Goal: Task Accomplishment & Management: Manage account settings

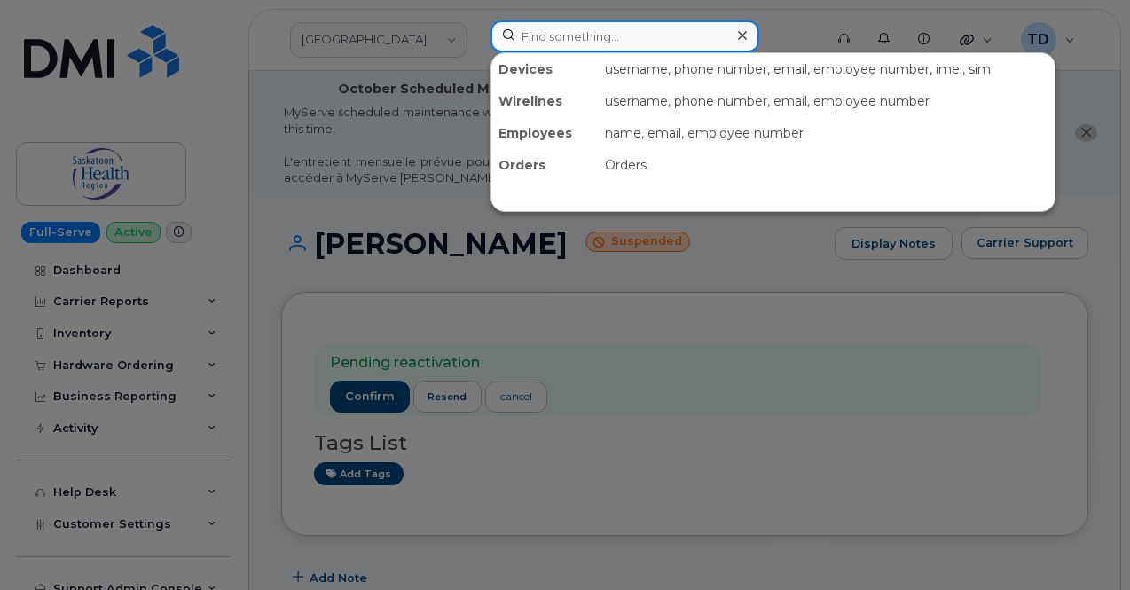
click at [665, 39] on input at bounding box center [624, 36] width 269 height 32
paste input "3062605941"
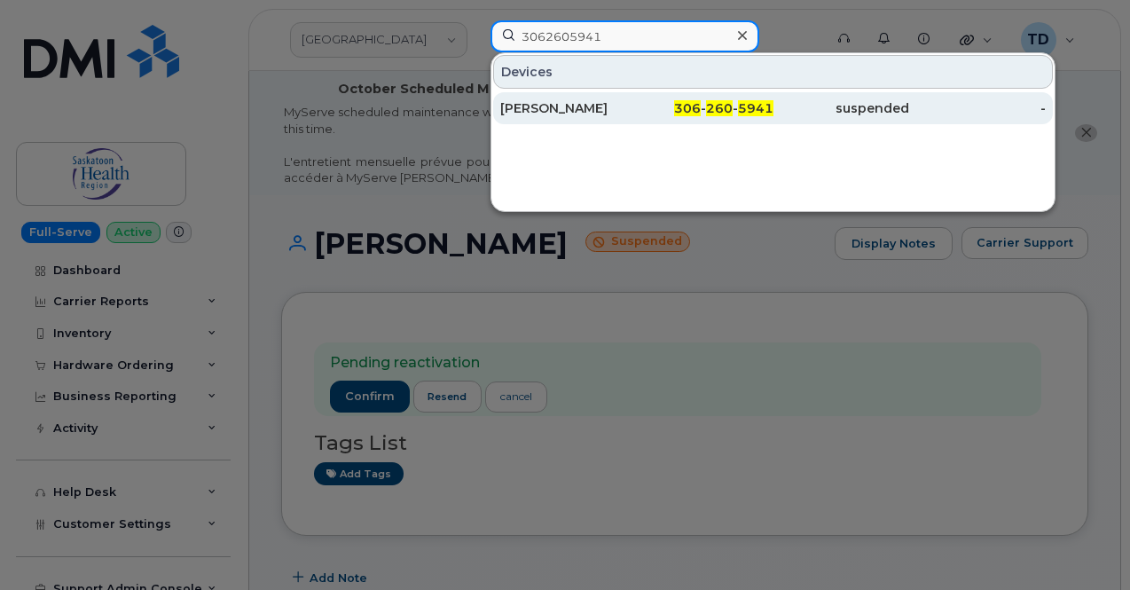
type input "3062605941"
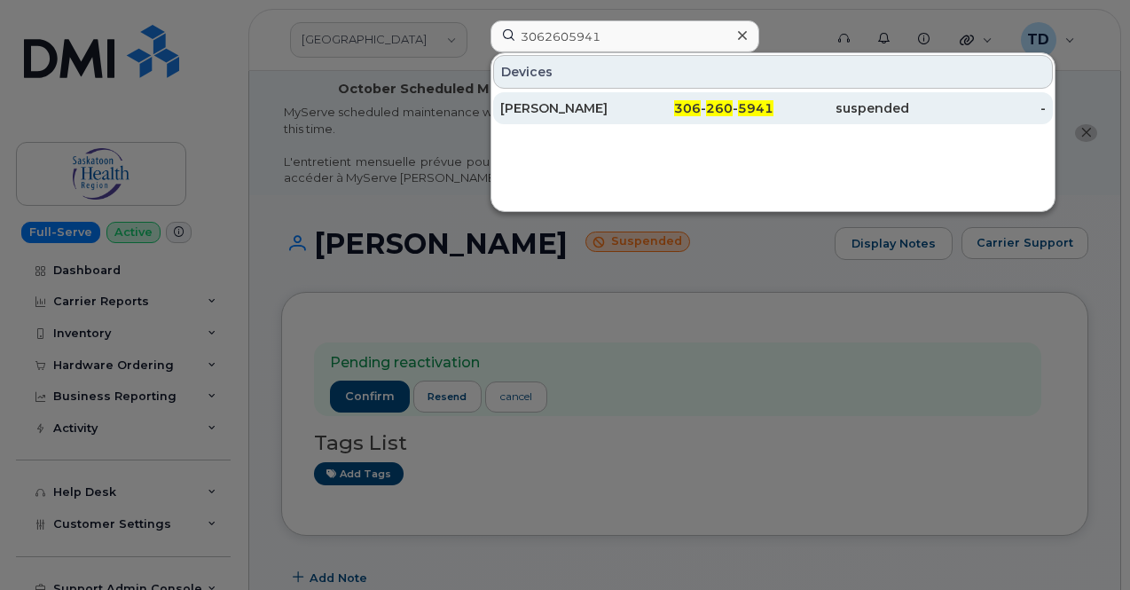
click at [717, 114] on div "306 - 260 - 5941" at bounding box center [705, 108] width 137 height 18
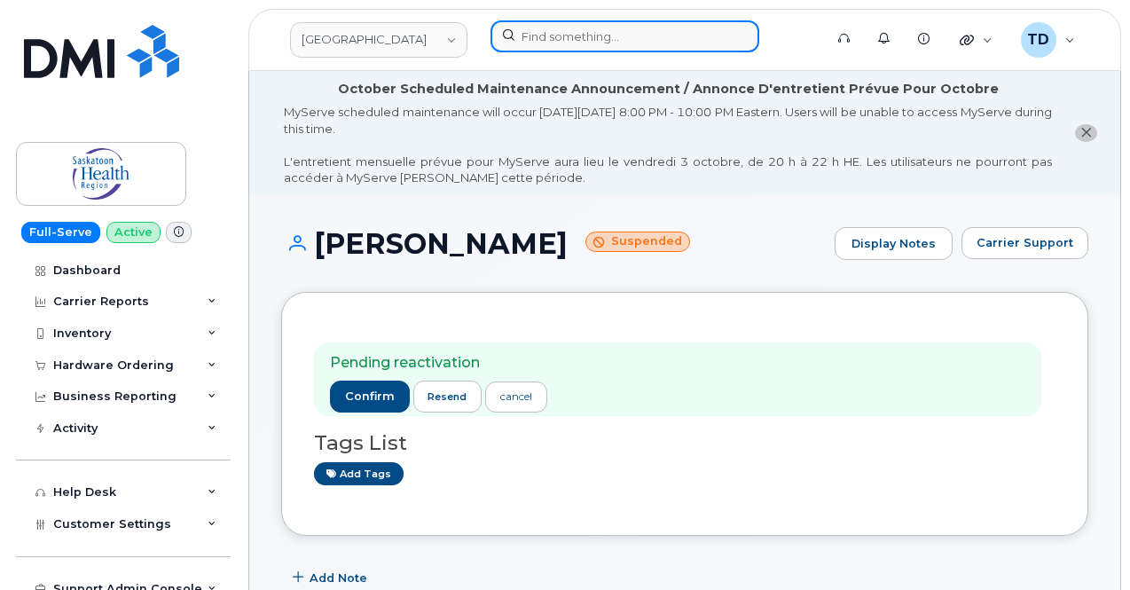
click at [640, 38] on input at bounding box center [624, 36] width 269 height 32
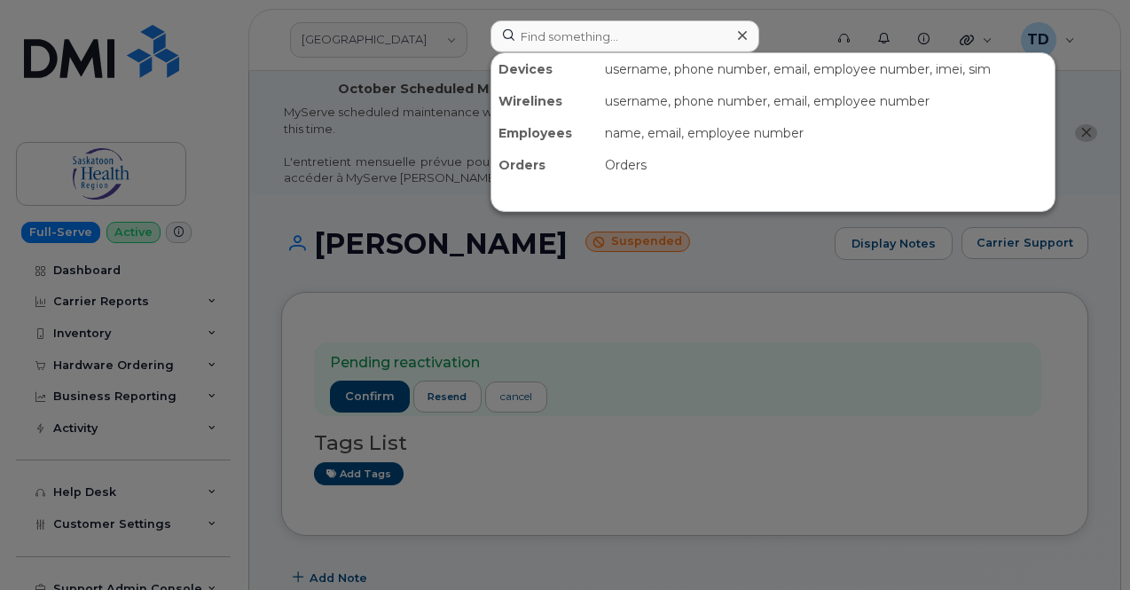
click at [691, 237] on div at bounding box center [565, 295] width 1130 height 590
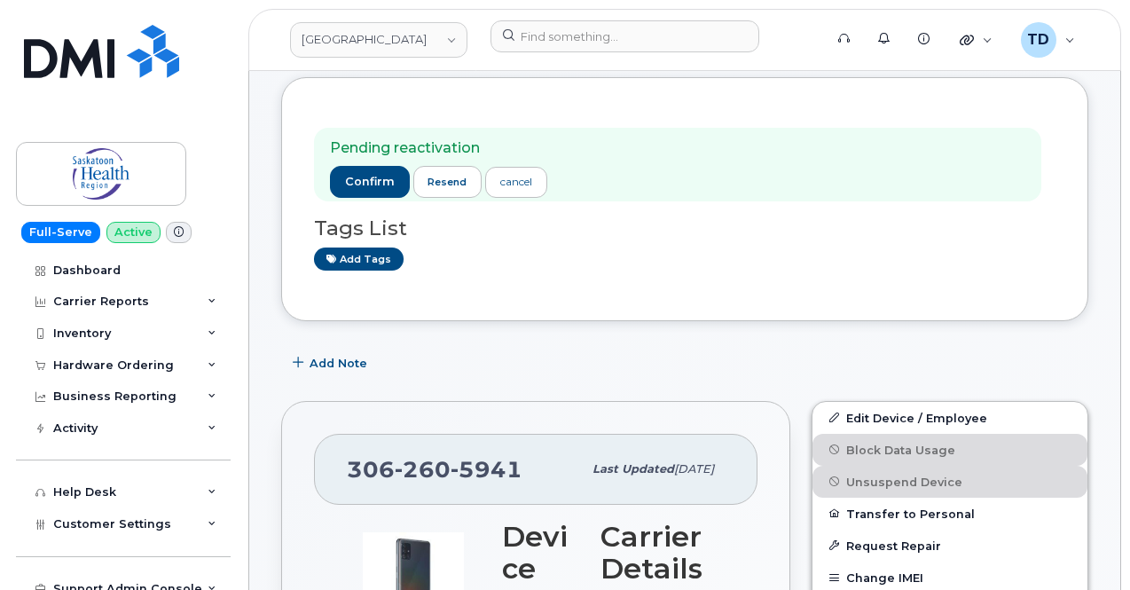
scroll to position [177, 0]
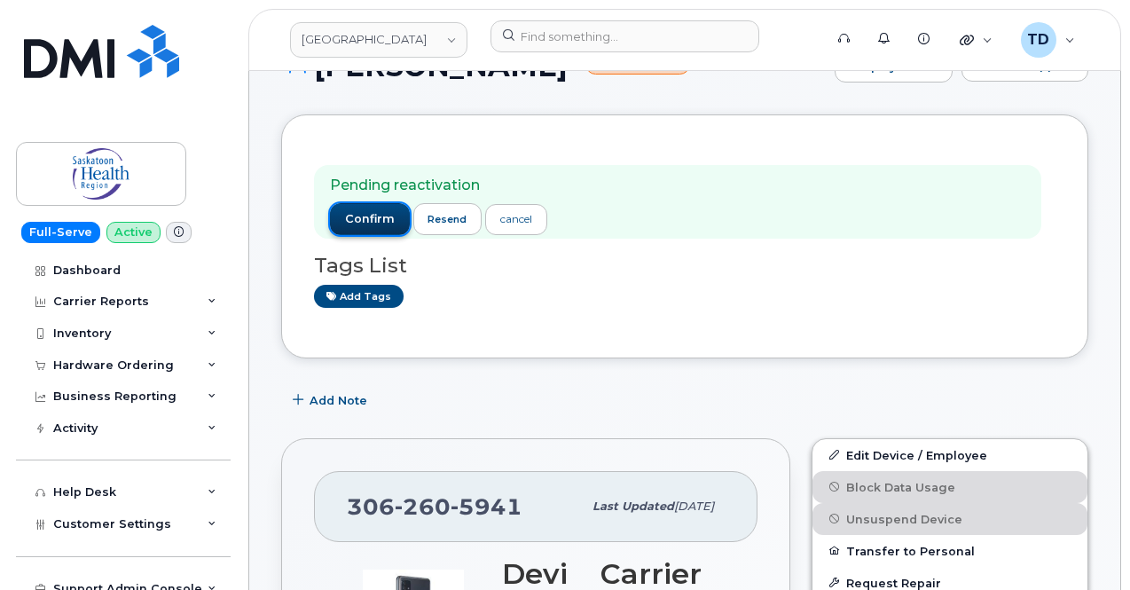
click at [380, 219] on span "confirm" at bounding box center [370, 219] width 50 height 16
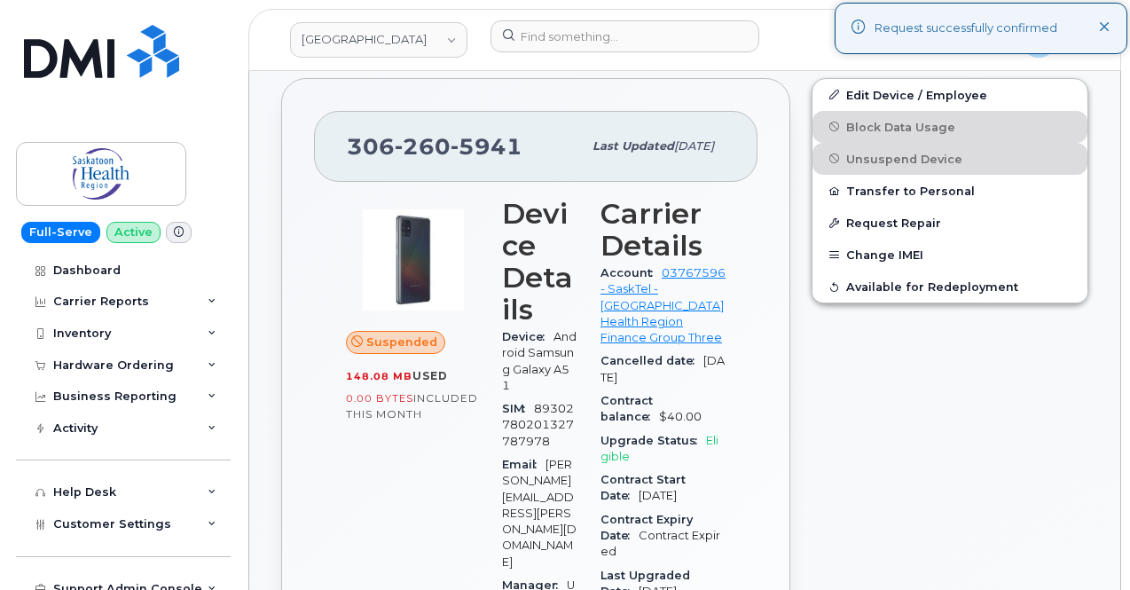
scroll to position [532, 0]
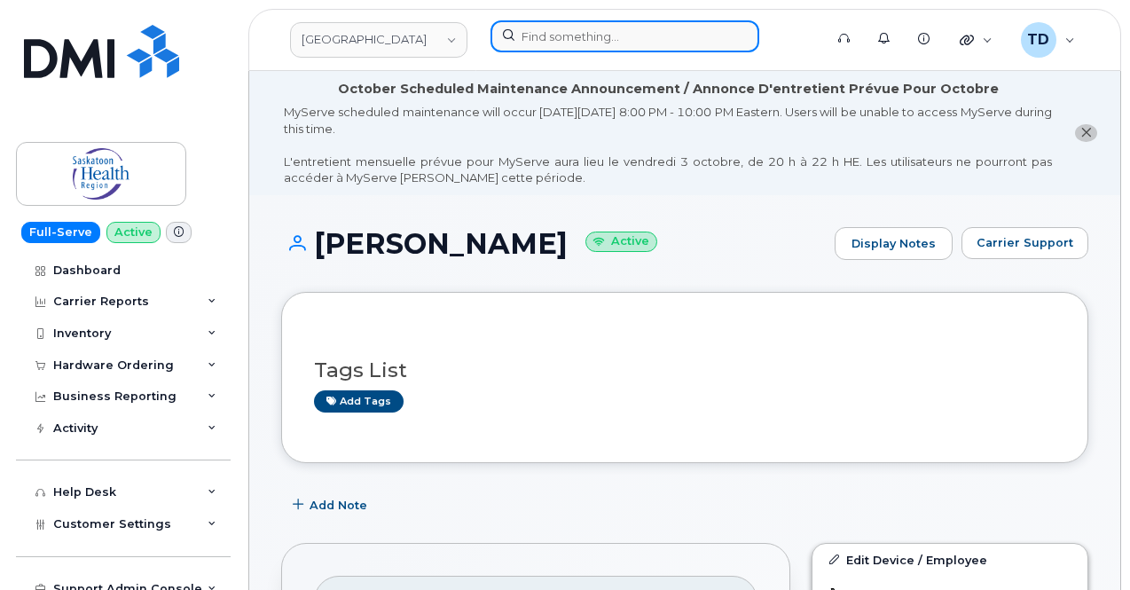
click at [579, 27] on input at bounding box center [624, 36] width 269 height 32
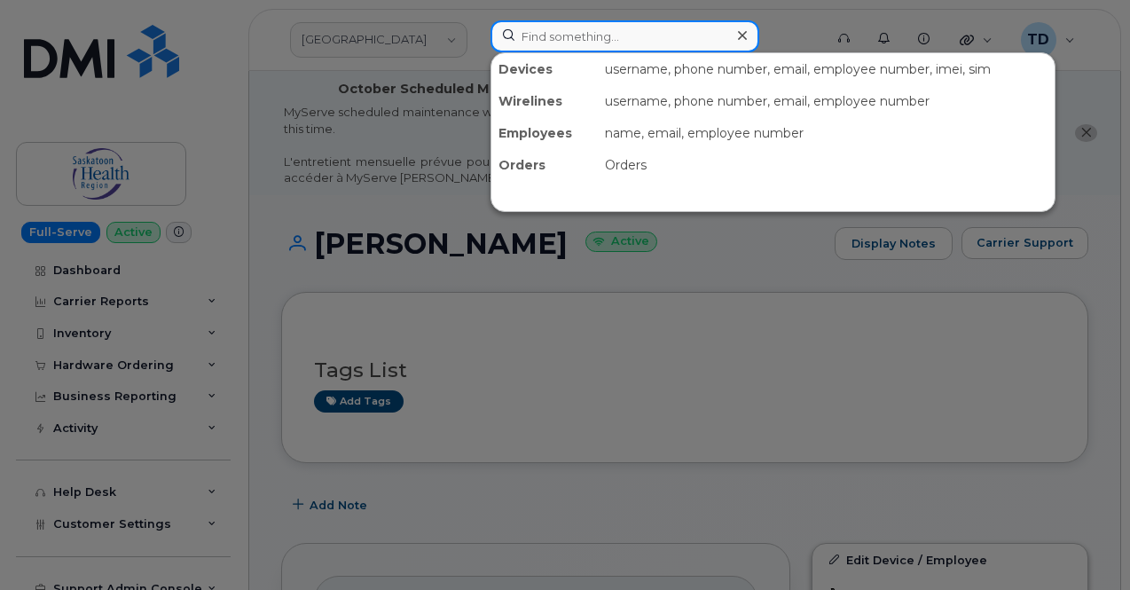
paste input "3063214547"
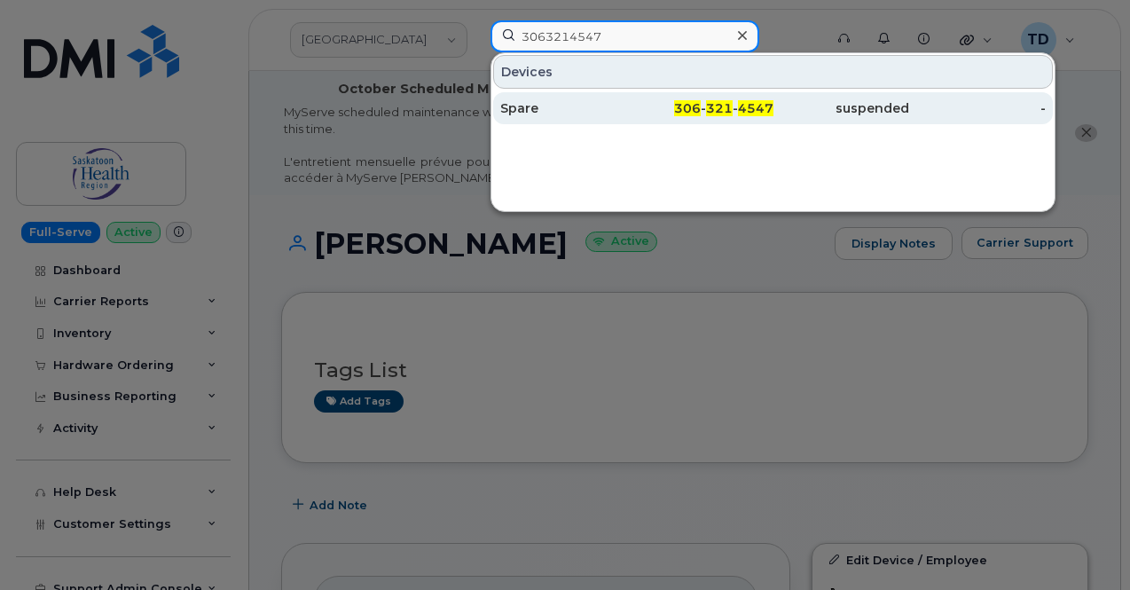
type input "3063214547"
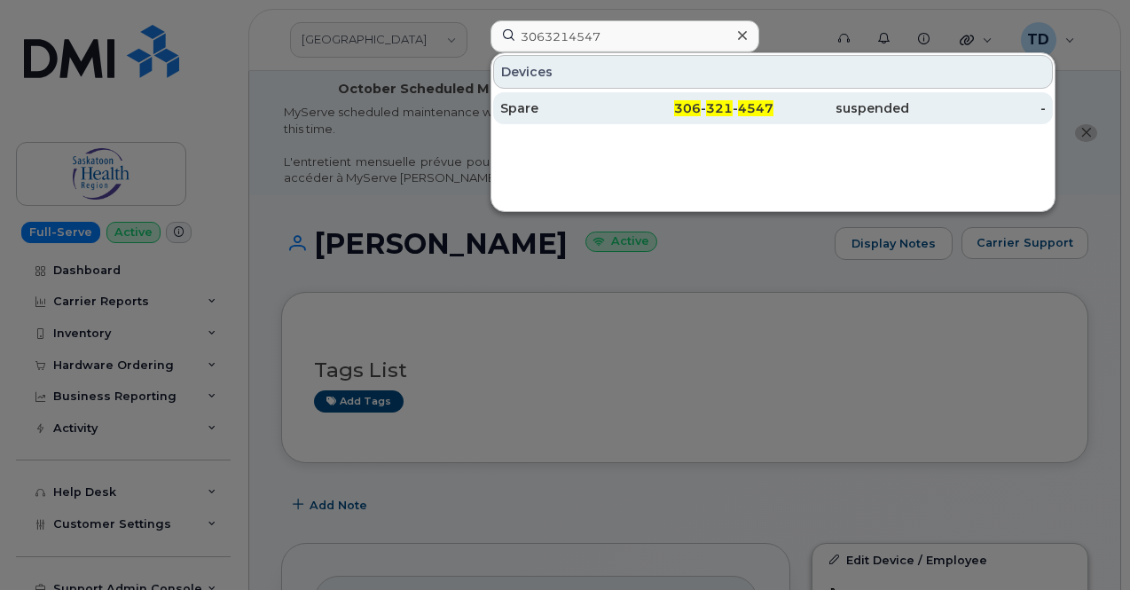
click at [674, 118] on div "306 - 321 - 4547" at bounding box center [705, 108] width 137 height 32
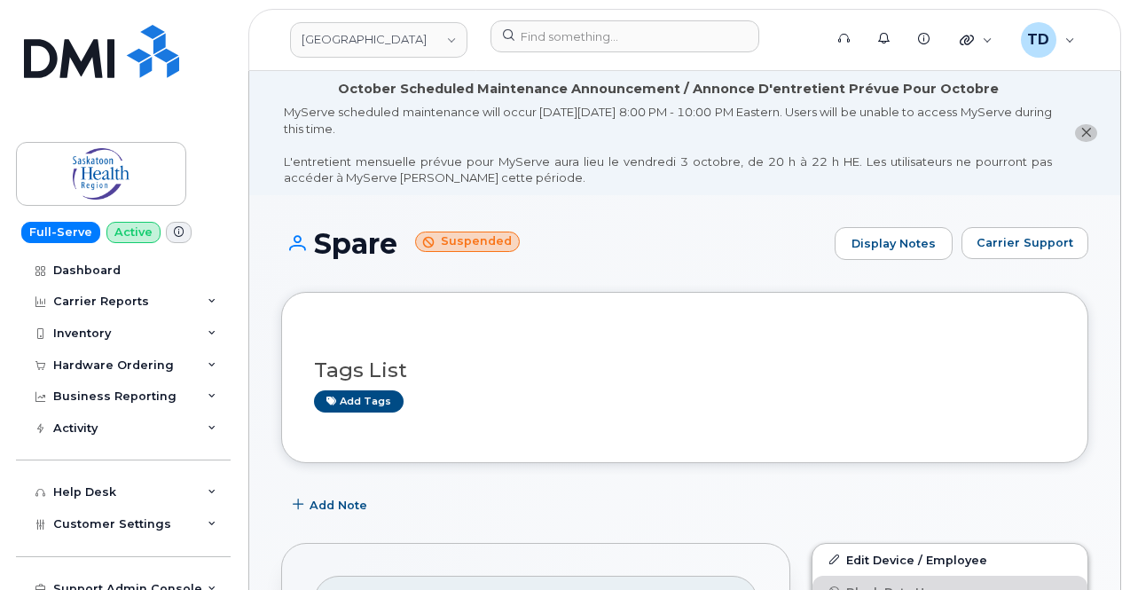
click at [365, 249] on h1 "Spare Suspended" at bounding box center [553, 243] width 545 height 31
click at [600, 274] on div "Spare Suspended Display Notes Carrier Support" at bounding box center [684, 260] width 807 height 66
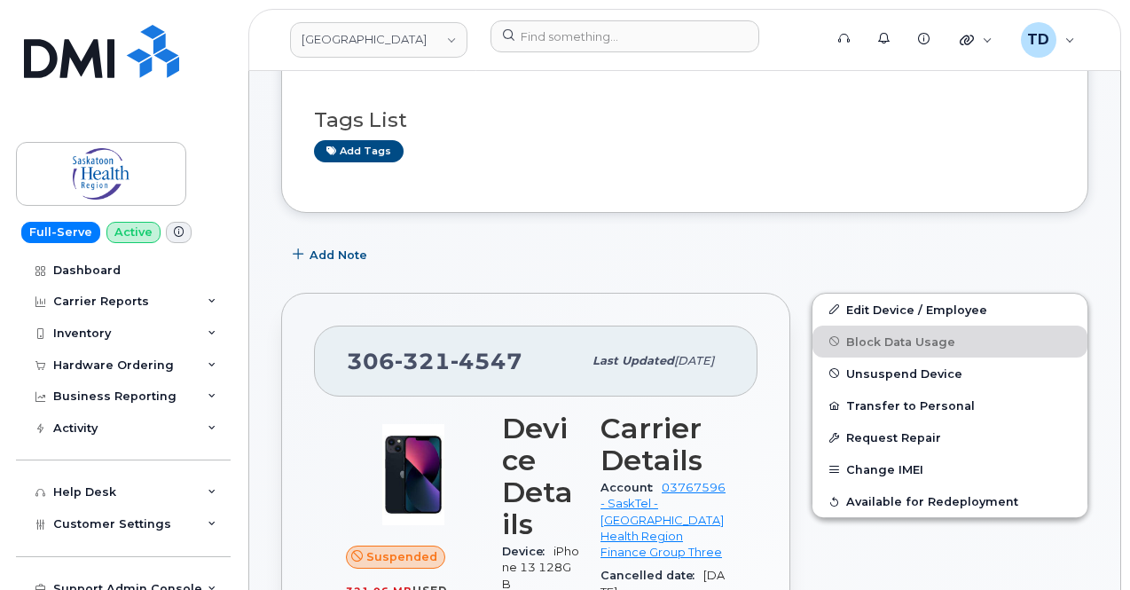
scroll to position [443, 0]
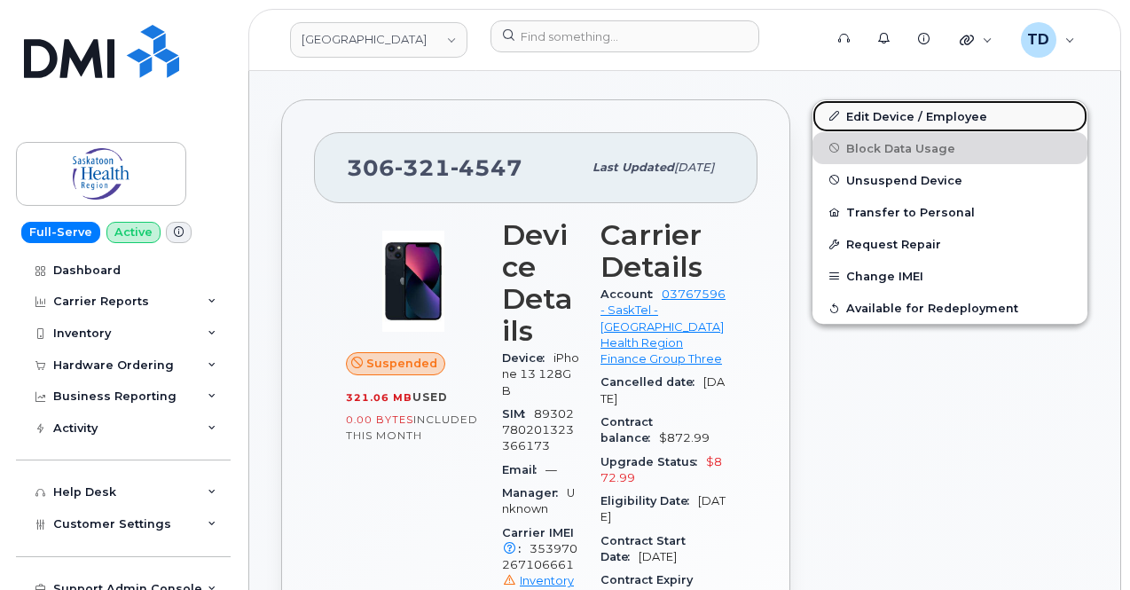
click at [951, 117] on link "Edit Device / Employee" at bounding box center [949, 116] width 275 height 32
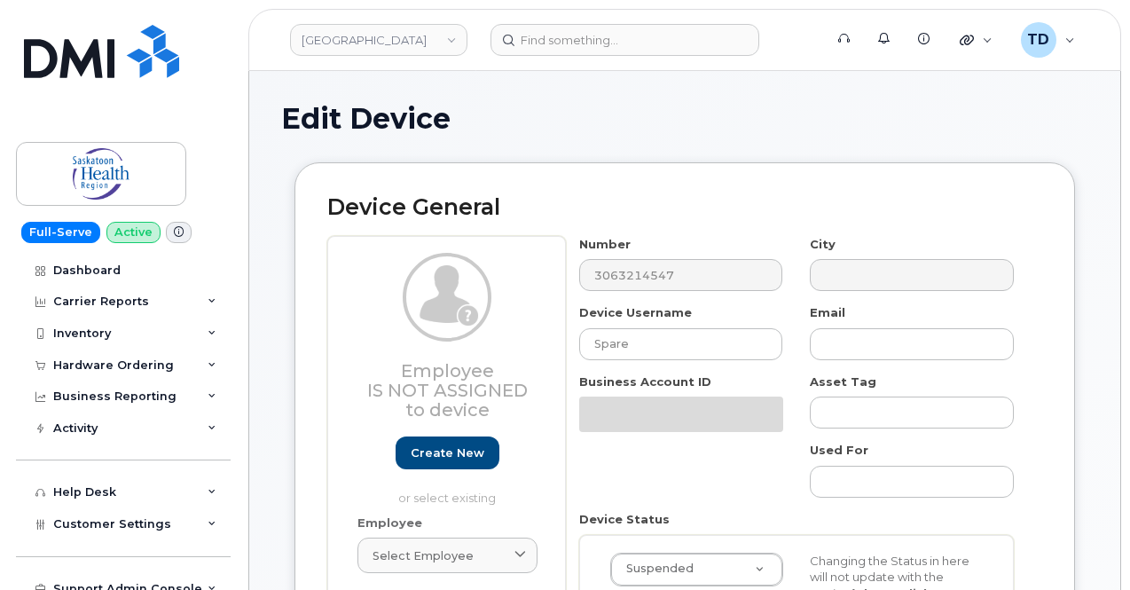
select select "20985"
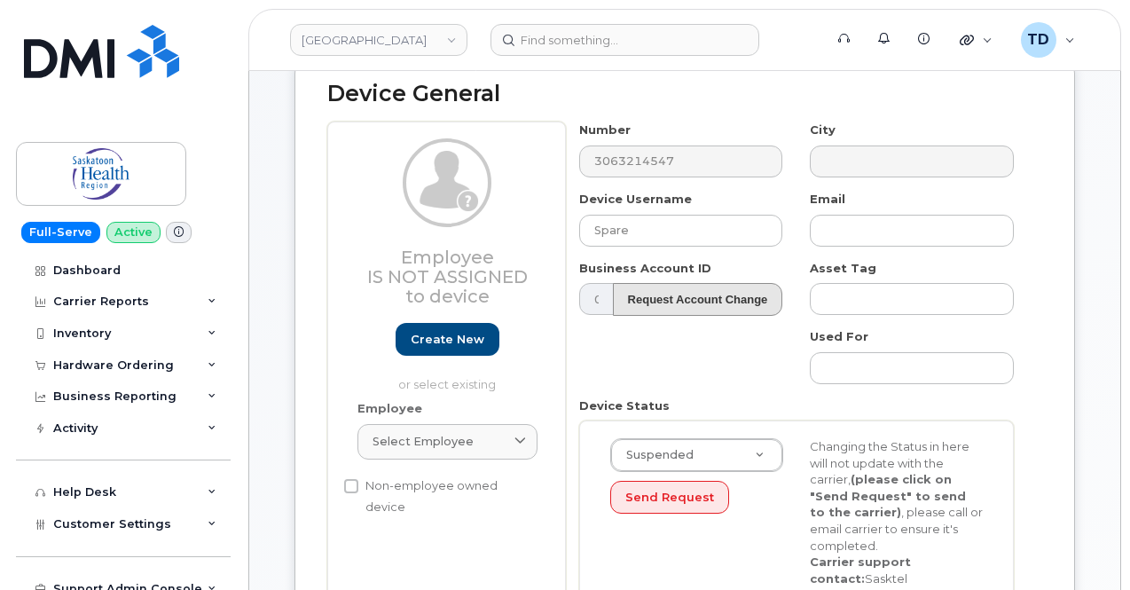
scroll to position [266, 0]
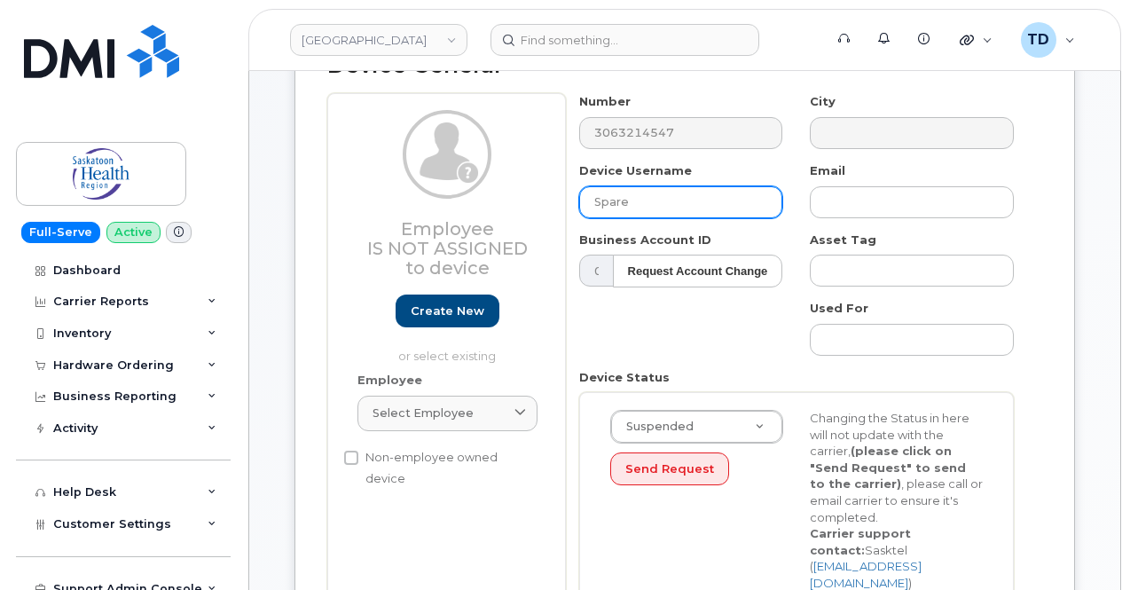
click at [671, 199] on input "Spare" at bounding box center [681, 202] width 204 height 32
type input "S"
drag, startPoint x: 655, startPoint y: 201, endPoint x: 715, endPoint y: 217, distance: 61.5
click at [669, 201] on input "Julie Wilkonson" at bounding box center [681, 202] width 204 height 32
click at [655, 203] on input "Julie Wilkonson" at bounding box center [681, 202] width 204 height 32
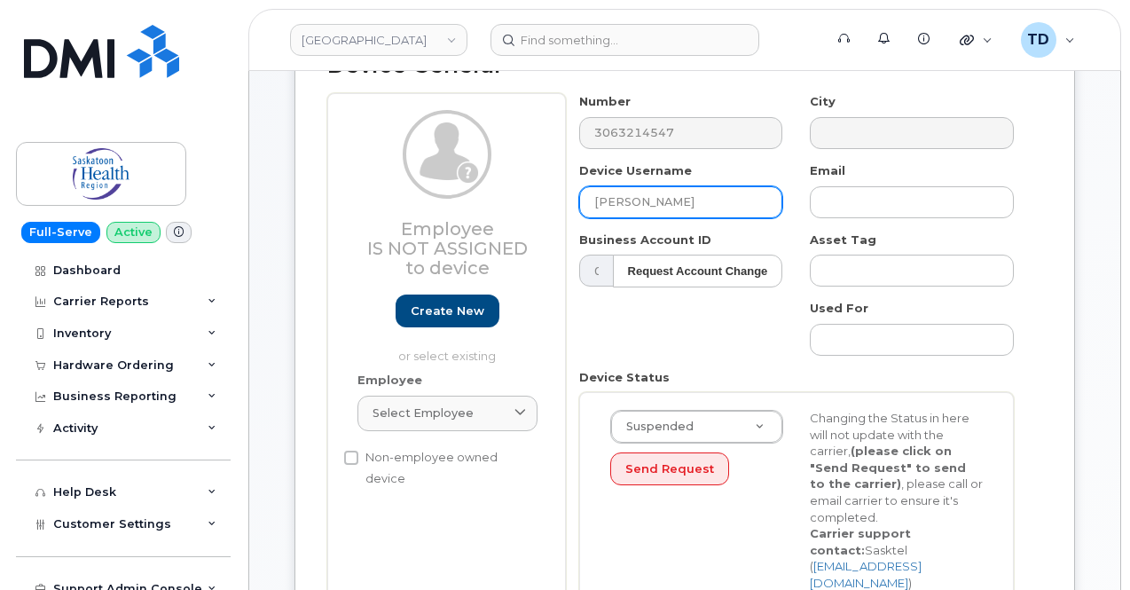
click at [724, 194] on input "[PERSON_NAME]" at bounding box center [681, 202] width 204 height 32
type input "[PERSON_NAME]"
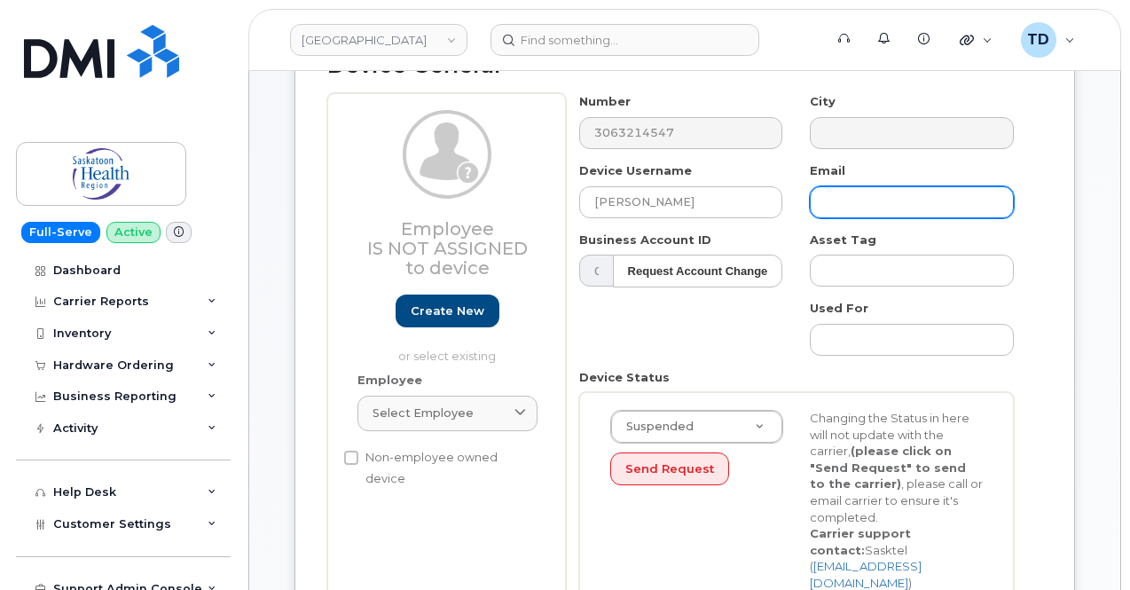
click at [909, 194] on input "text" at bounding box center [912, 202] width 204 height 32
type input "j"
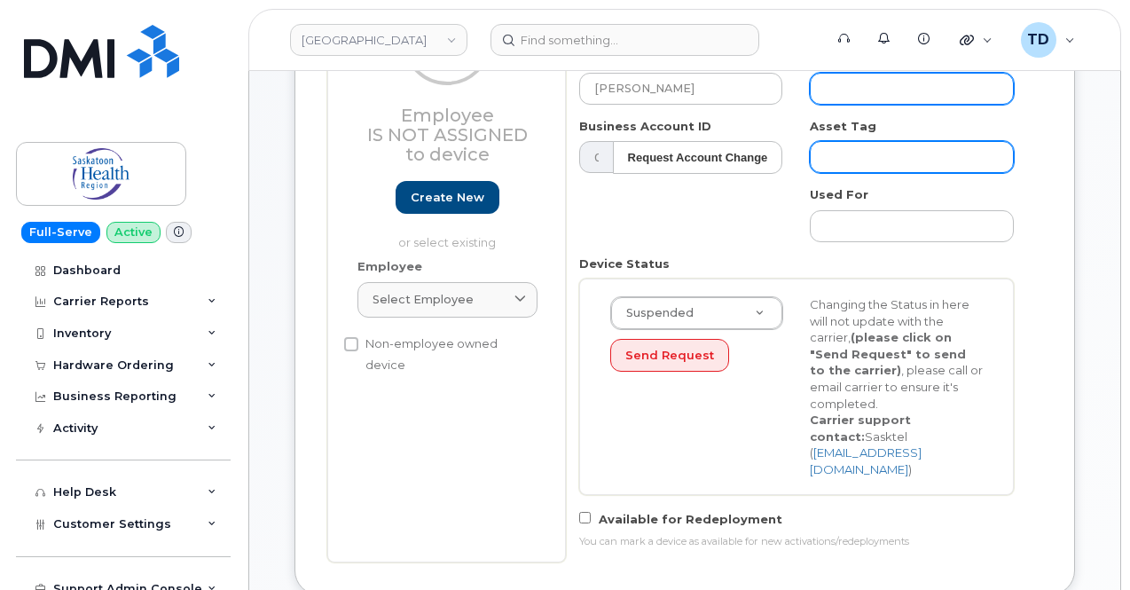
scroll to position [443, 0]
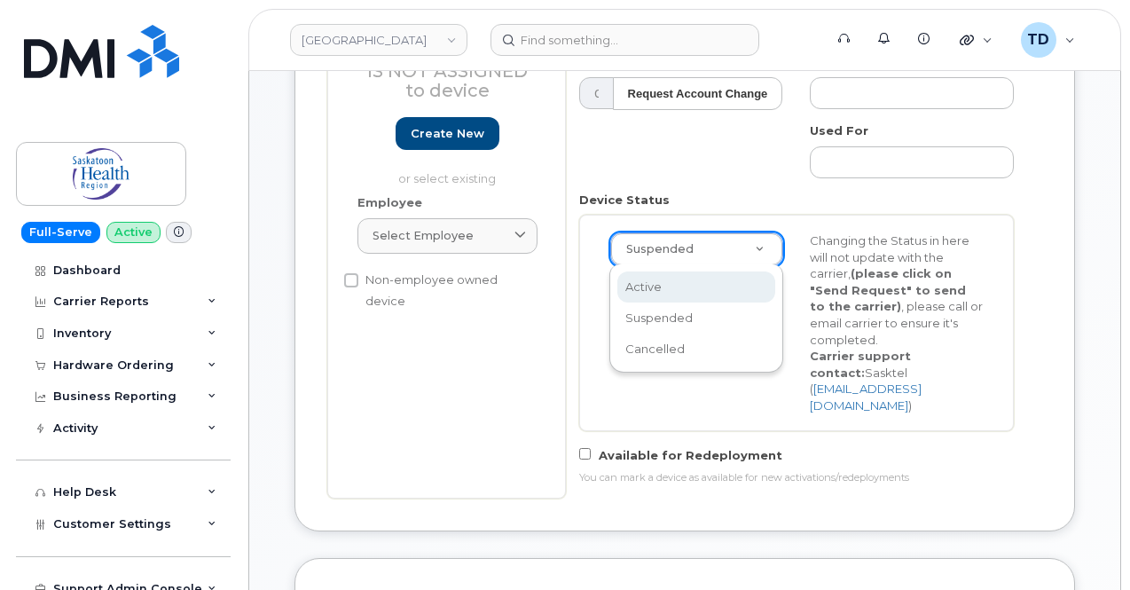
select select "active"
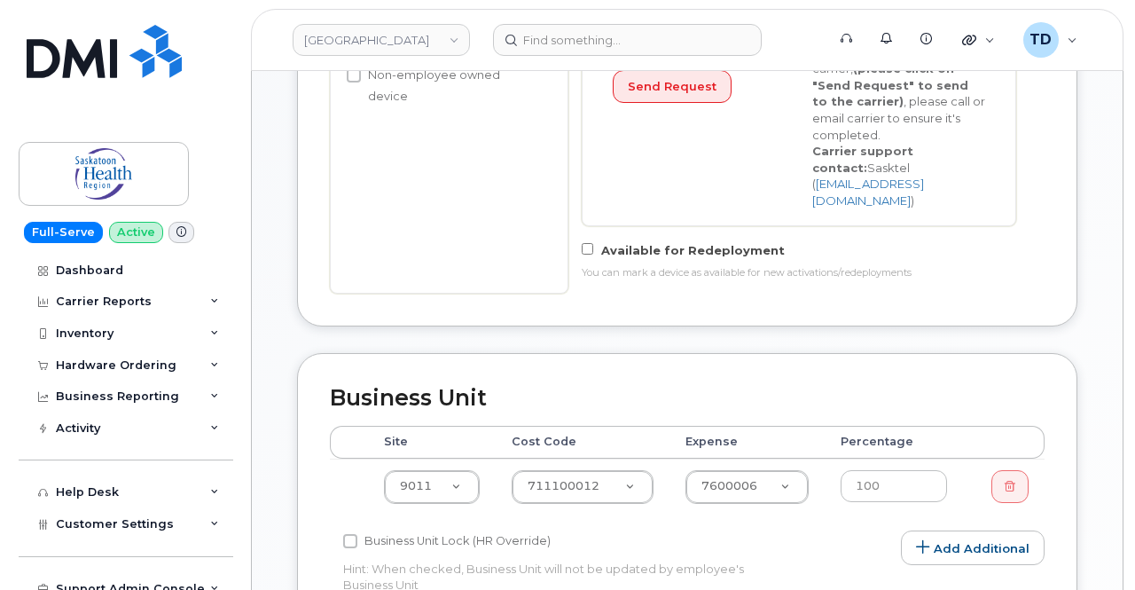
scroll to position [532, 0]
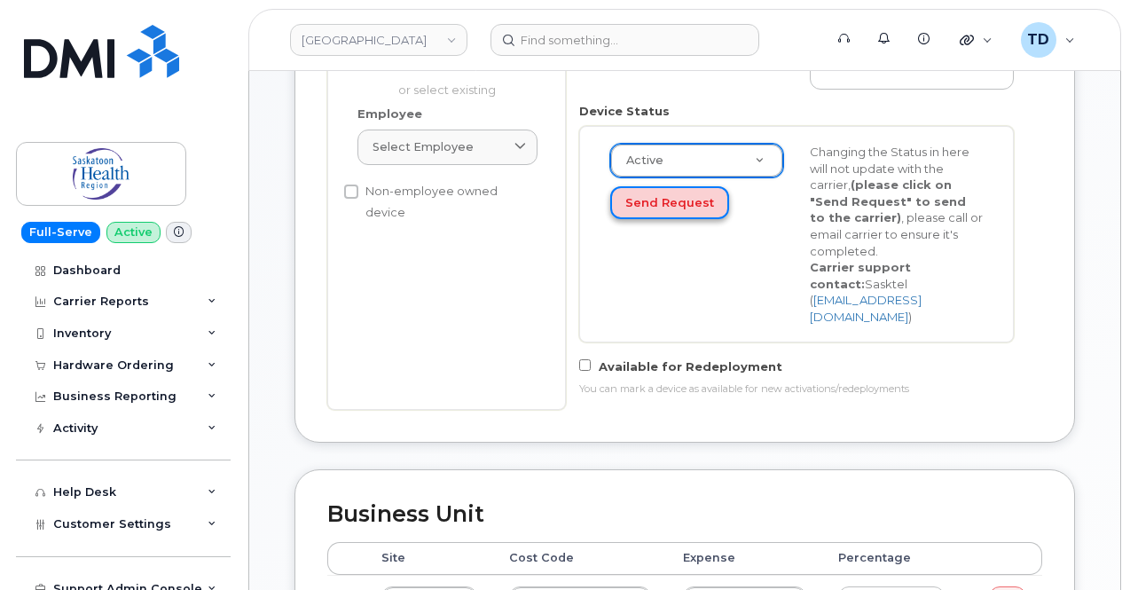
click at [687, 200] on button "Send Request" at bounding box center [669, 202] width 119 height 33
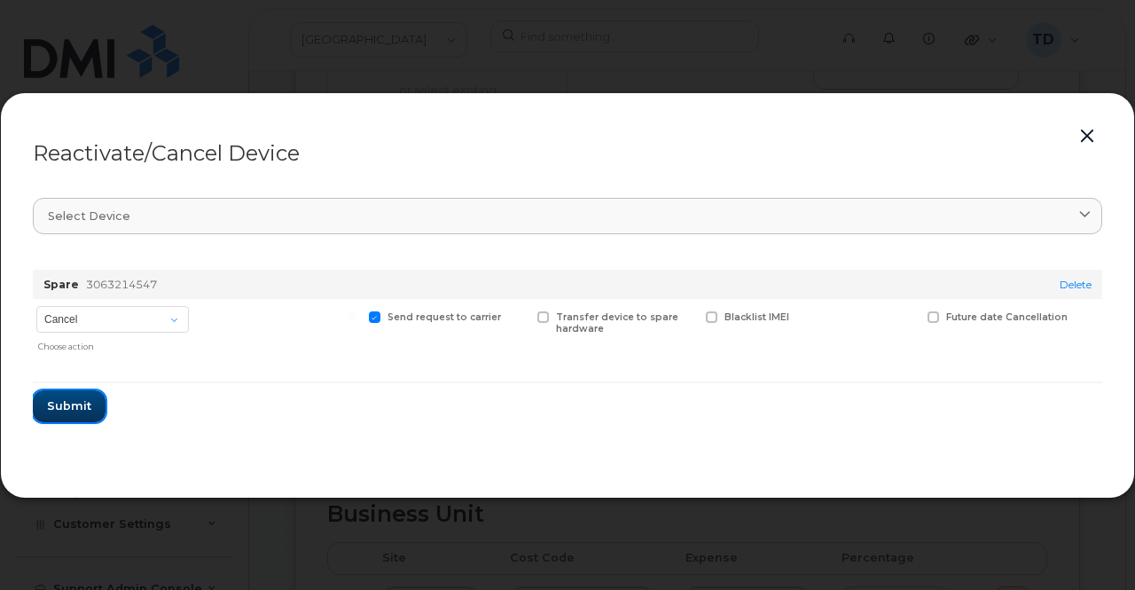
click at [59, 402] on span "Submit" at bounding box center [69, 405] width 44 height 17
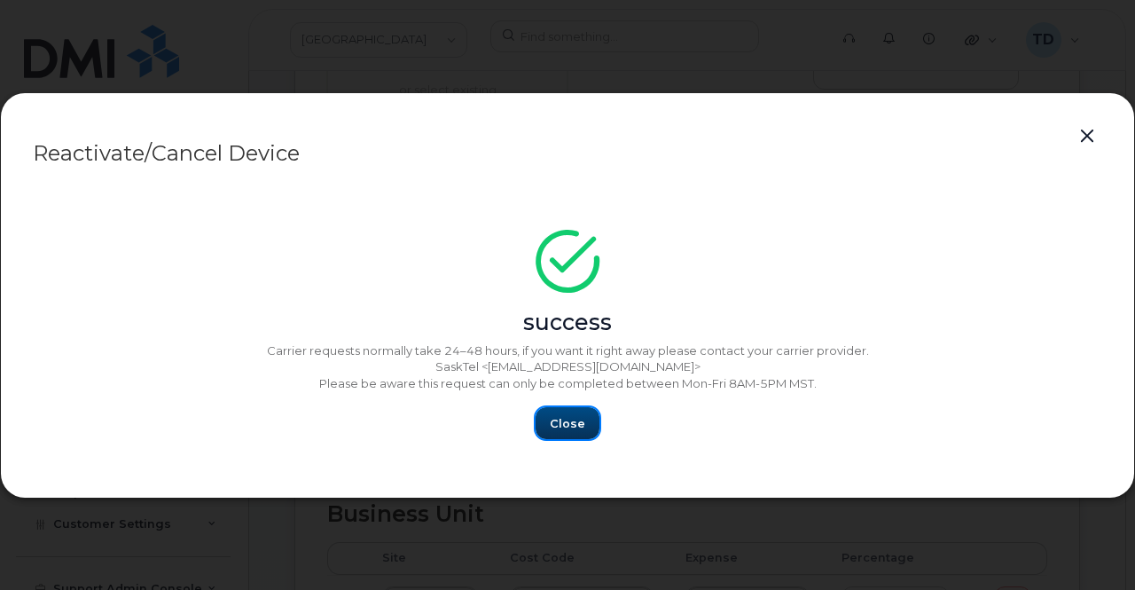
click at [568, 414] on button "Close" at bounding box center [568, 423] width 64 height 32
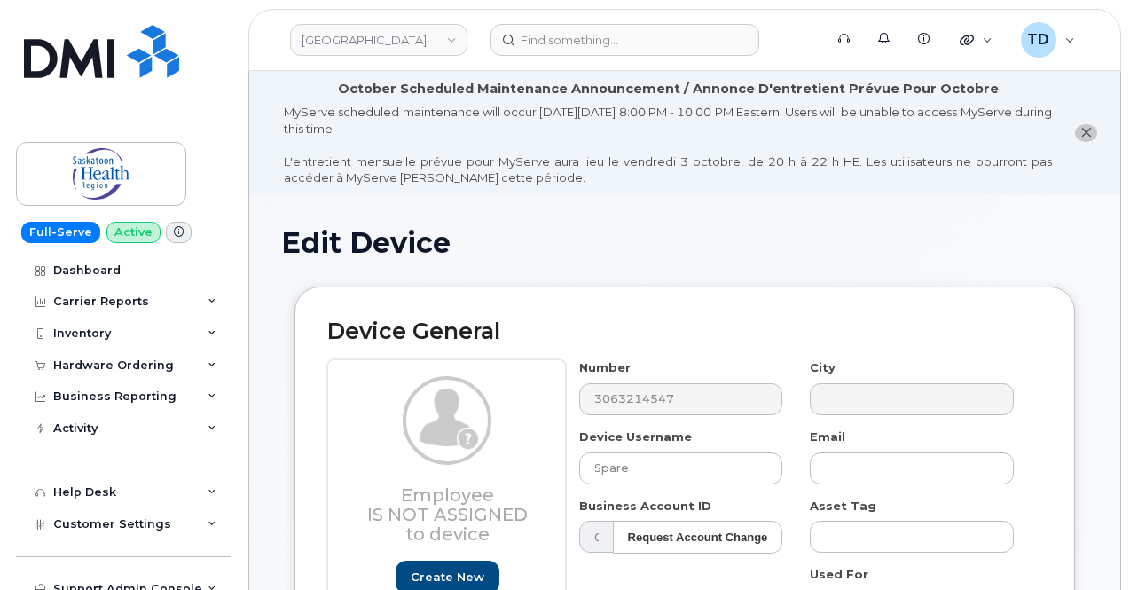
select select "20985"
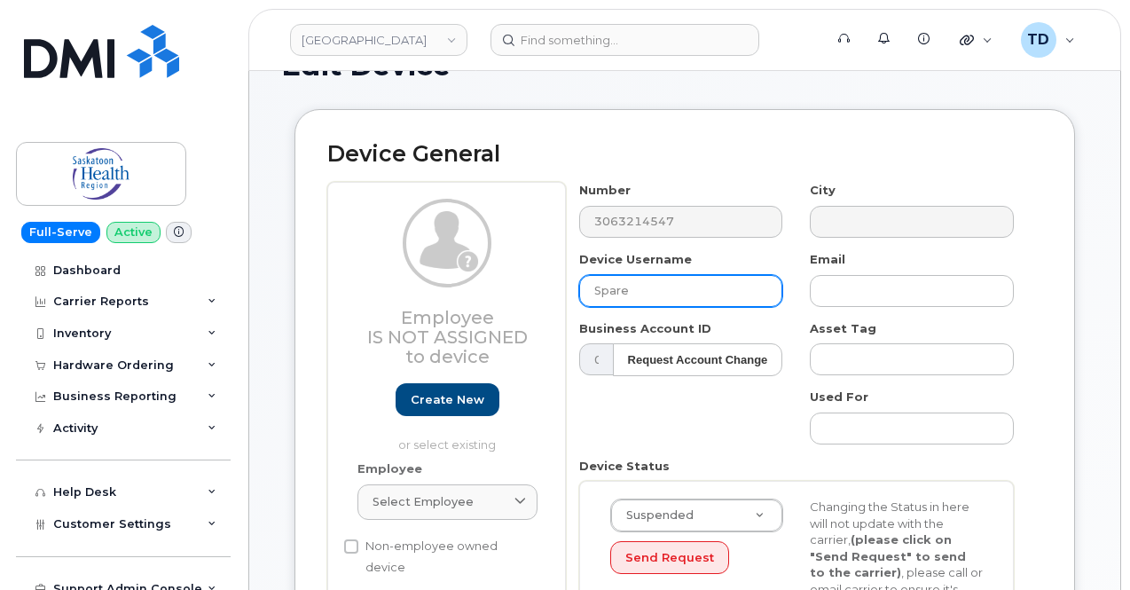
drag, startPoint x: 724, startPoint y: 278, endPoint x: 506, endPoint y: 304, distance: 219.8
click at [506, 306] on div "Employee Is not assigned to device Create new or select existing Employee Selec…" at bounding box center [684, 473] width 715 height 582
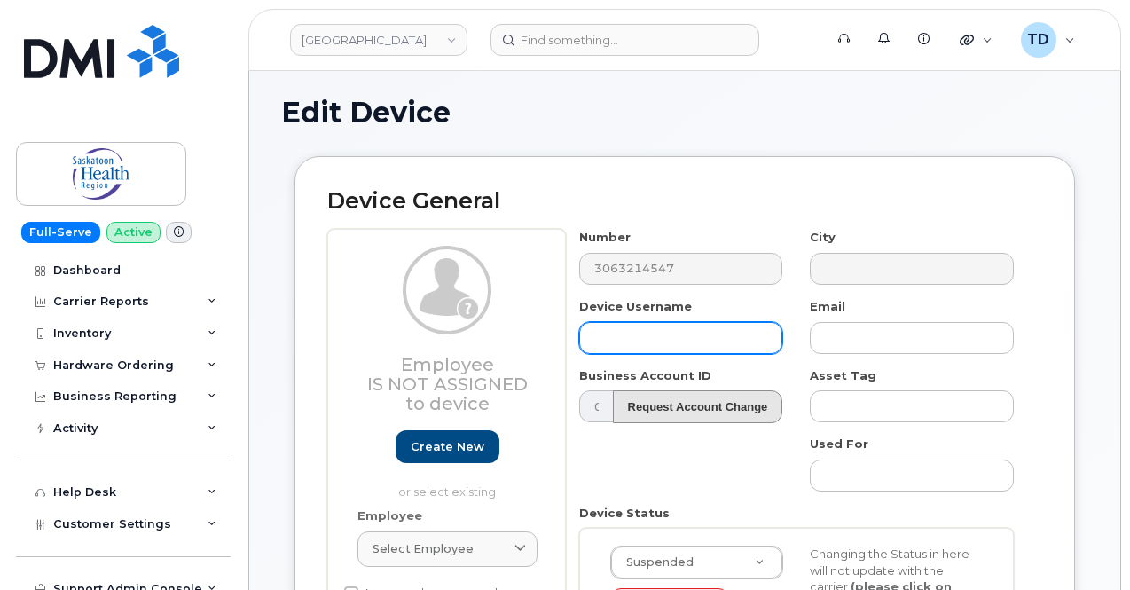
scroll to position [266, 0]
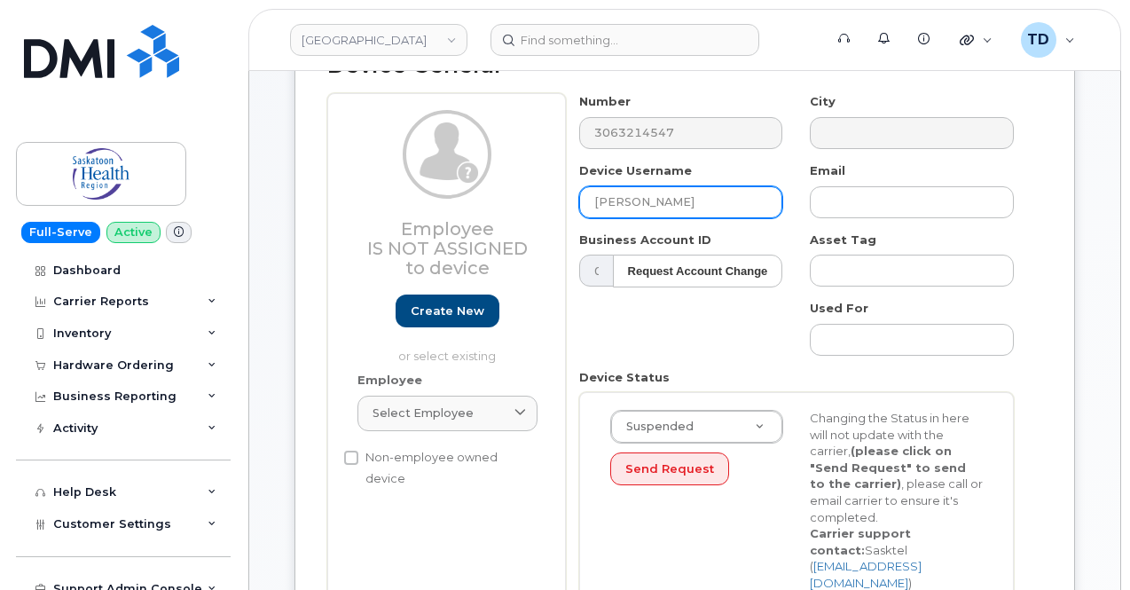
click at [640, 207] on input "Julie wilkkinson" at bounding box center [681, 202] width 204 height 32
click at [686, 201] on input "Julie wilkinson" at bounding box center [681, 202] width 204 height 32
click at [634, 201] on input "Julie wilkinson" at bounding box center [681, 202] width 204 height 32
click at [692, 209] on input "[PERSON_NAME]" at bounding box center [681, 202] width 204 height 32
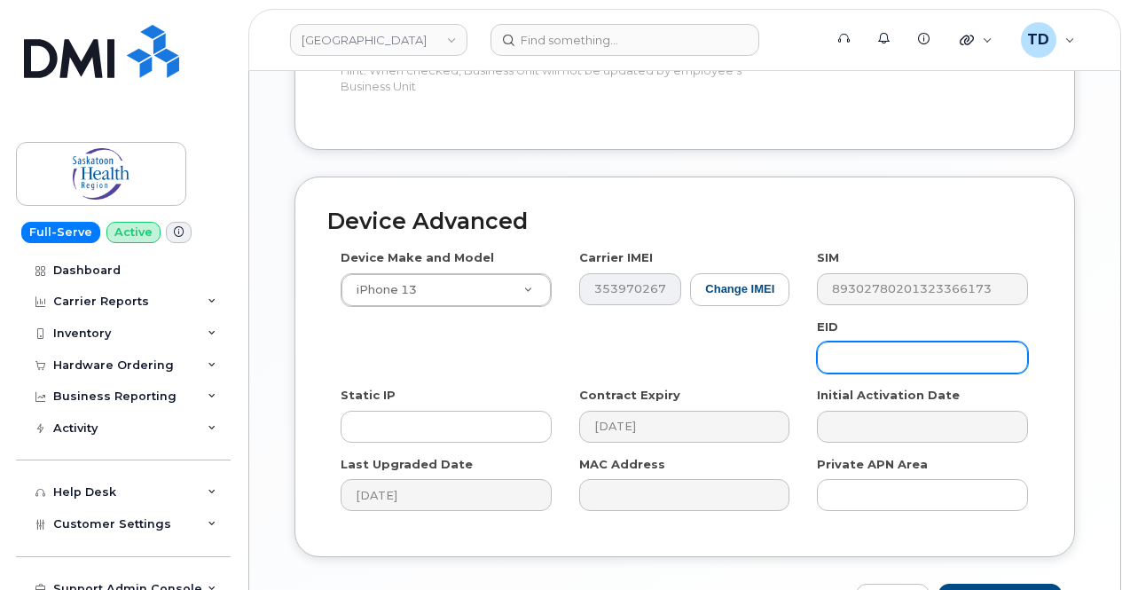
scroll to position [1241, 0]
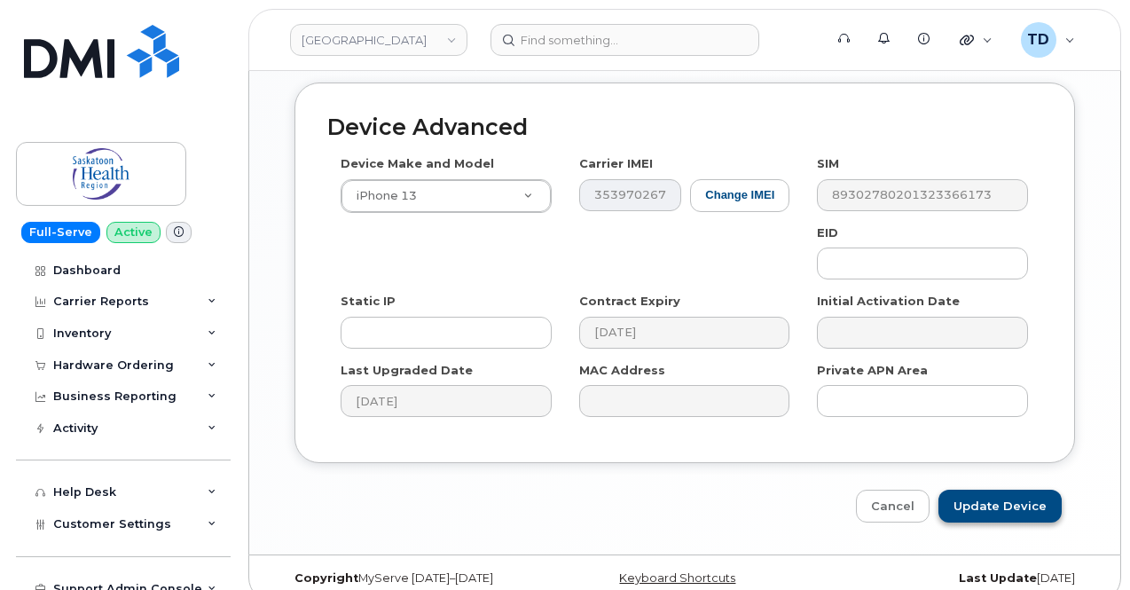
type input "[PERSON_NAME]"
click at [993, 490] on input "Update Device" at bounding box center [999, 506] width 123 height 33
type input "Saving..."
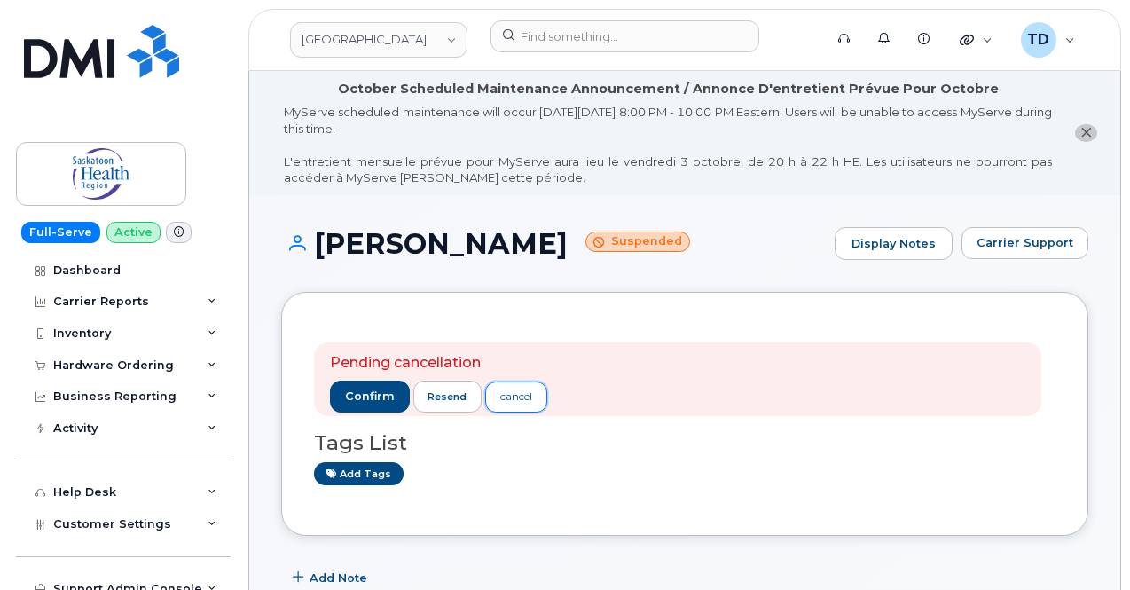
click at [514, 396] on div "cancel" at bounding box center [516, 396] width 32 height 16
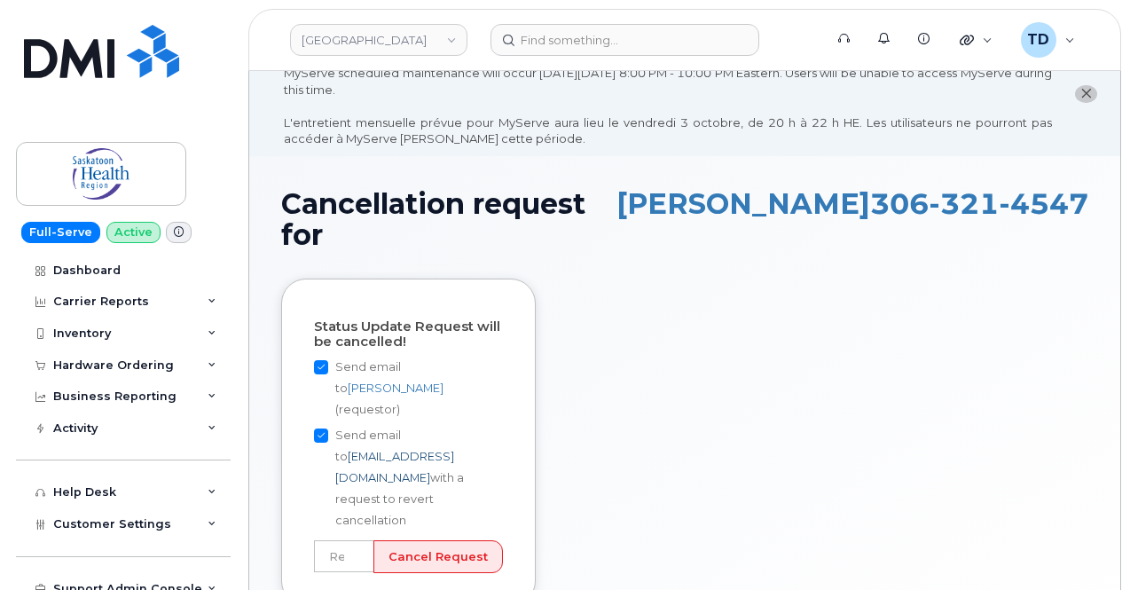
scroll to position [132, 0]
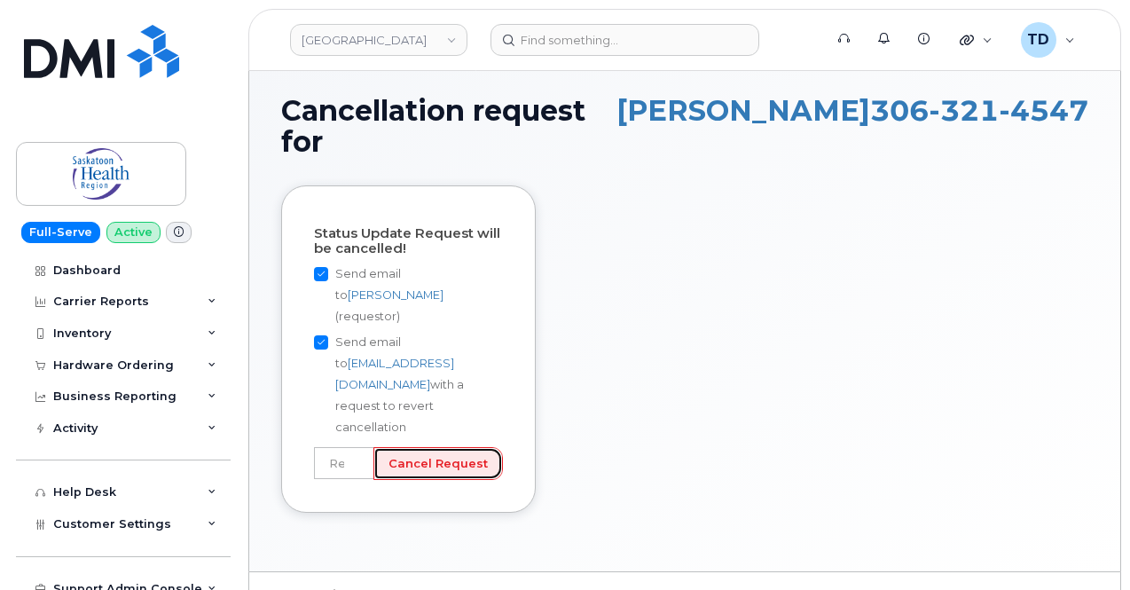
click at [459, 447] on input "Cancel Request" at bounding box center [437, 463] width 129 height 33
drag, startPoint x: 364, startPoint y: 404, endPoint x: 362, endPoint y: 415, distance: 10.8
click at [362, 411] on form "Status Update Request will be cancelled! Send email to [PERSON_NAME] (requestor…" at bounding box center [408, 353] width 189 height 254
click at [362, 447] on input "text" at bounding box center [344, 463] width 60 height 32
type input "User still using device"
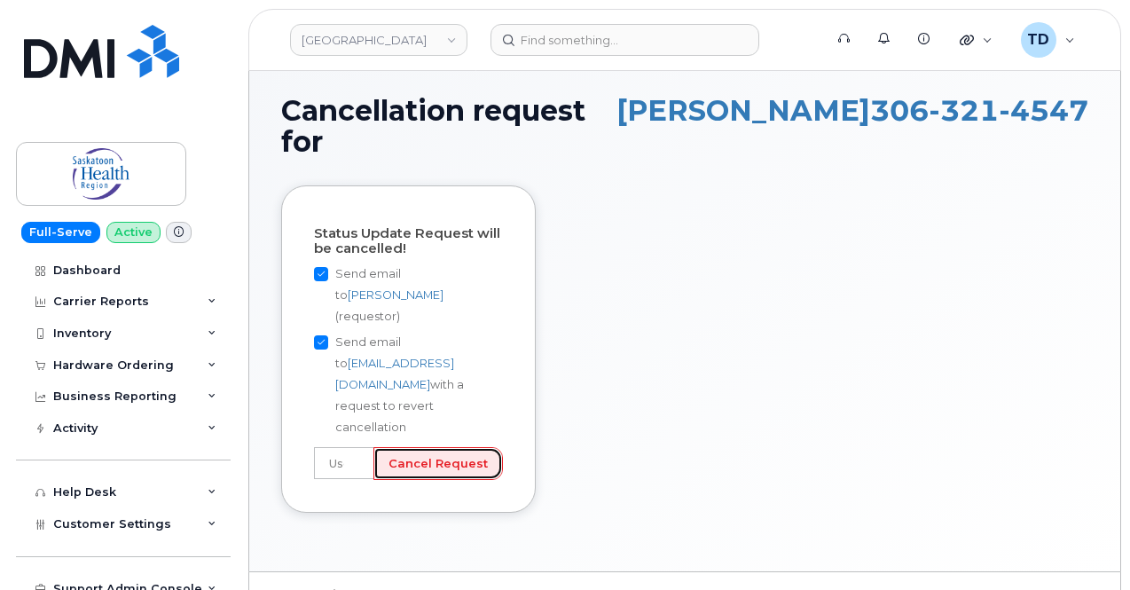
click at [456, 447] on input "Cancel Request" at bounding box center [437, 463] width 129 height 33
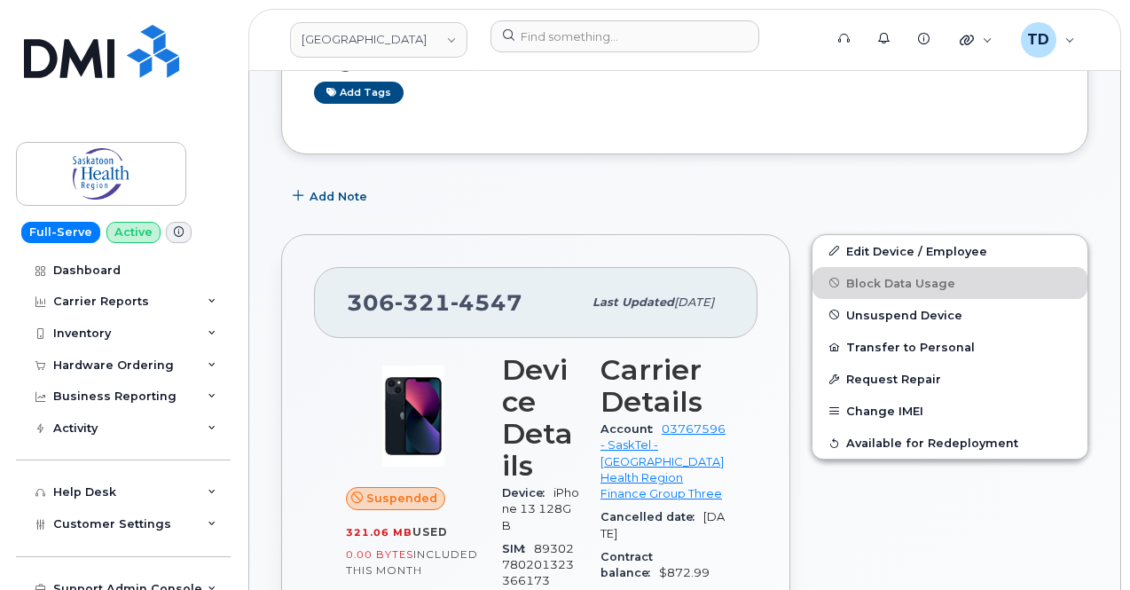
scroll to position [443, 0]
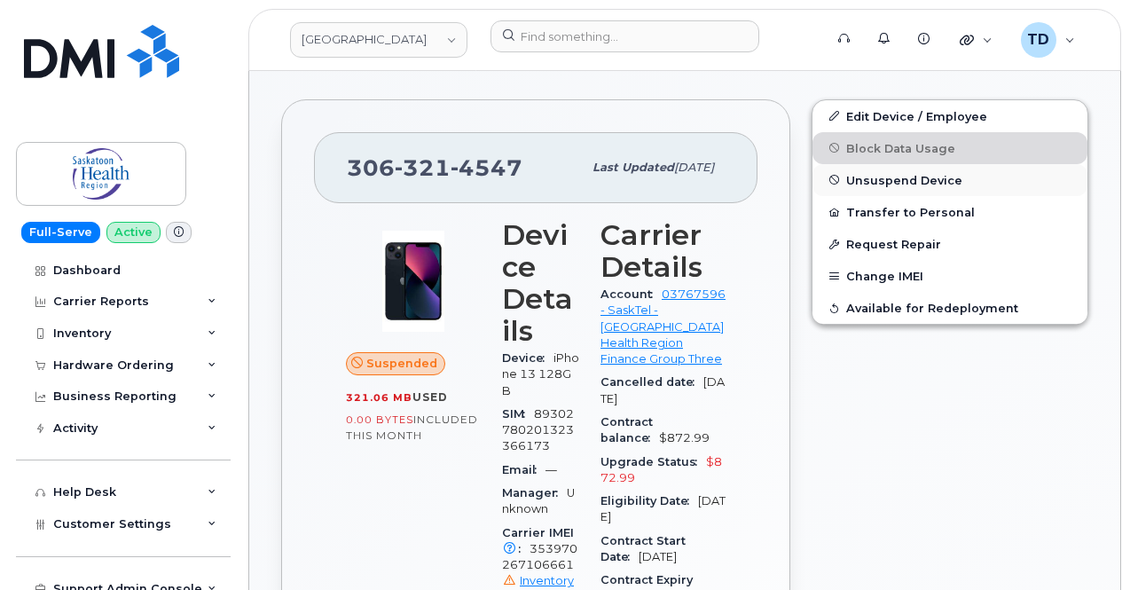
click at [911, 191] on button "Unsuspend Device" at bounding box center [949, 180] width 275 height 32
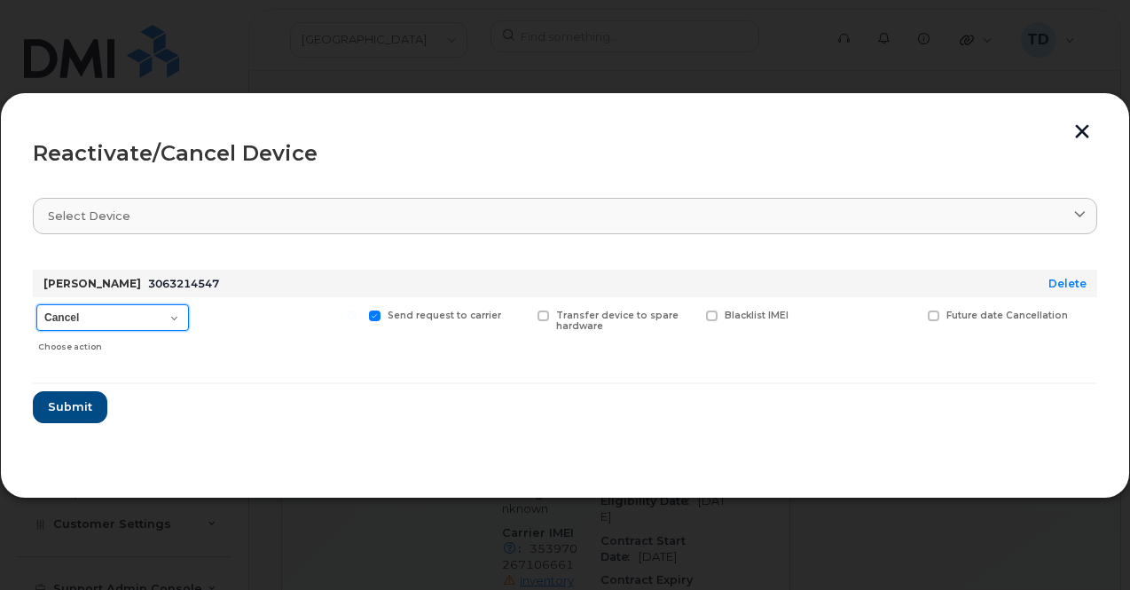
click at [137, 310] on select "Cancel Reactivate" at bounding box center [112, 317] width 153 height 27
select select "[object Object]"
click at [36, 304] on select "Cancel Reactivate" at bounding box center [112, 317] width 153 height 27
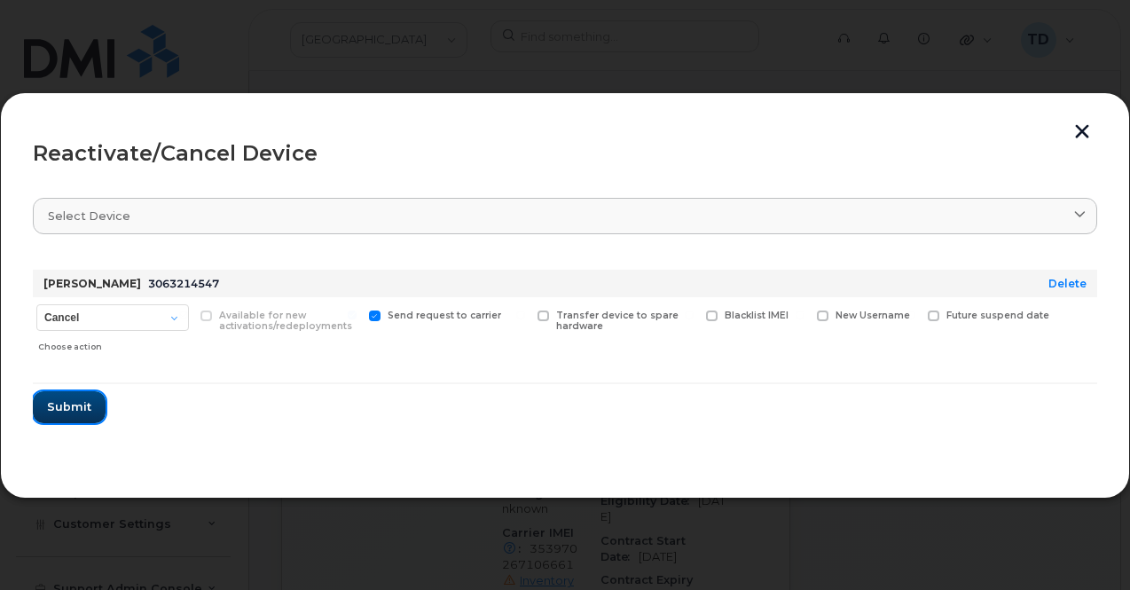
click at [69, 407] on span "Submit" at bounding box center [69, 406] width 44 height 17
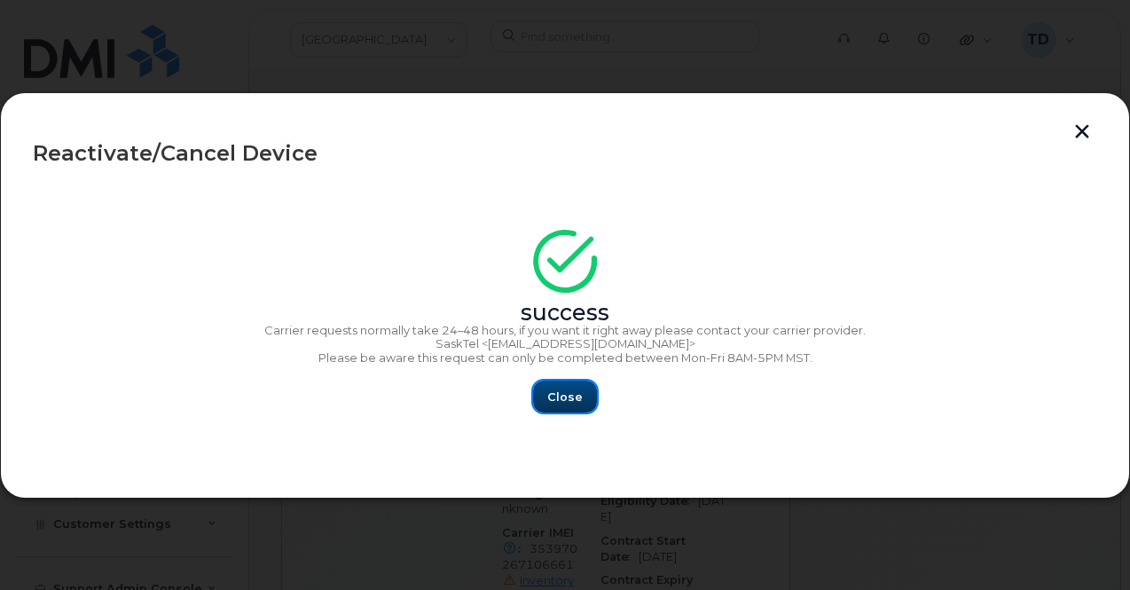
click at [552, 384] on button "Close" at bounding box center [565, 396] width 64 height 32
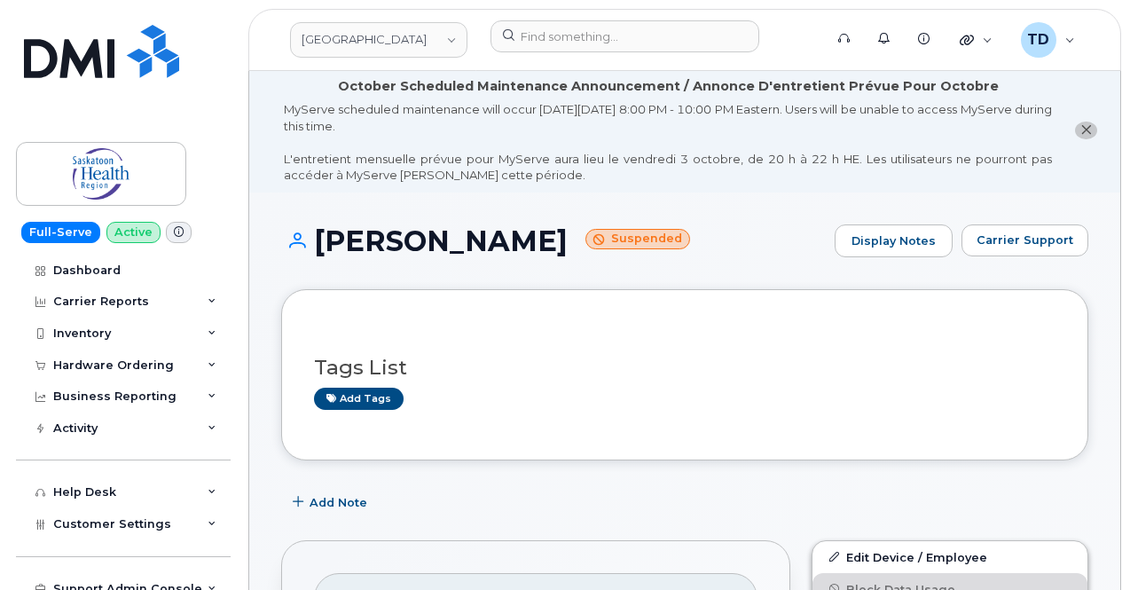
scroll to position [0, 0]
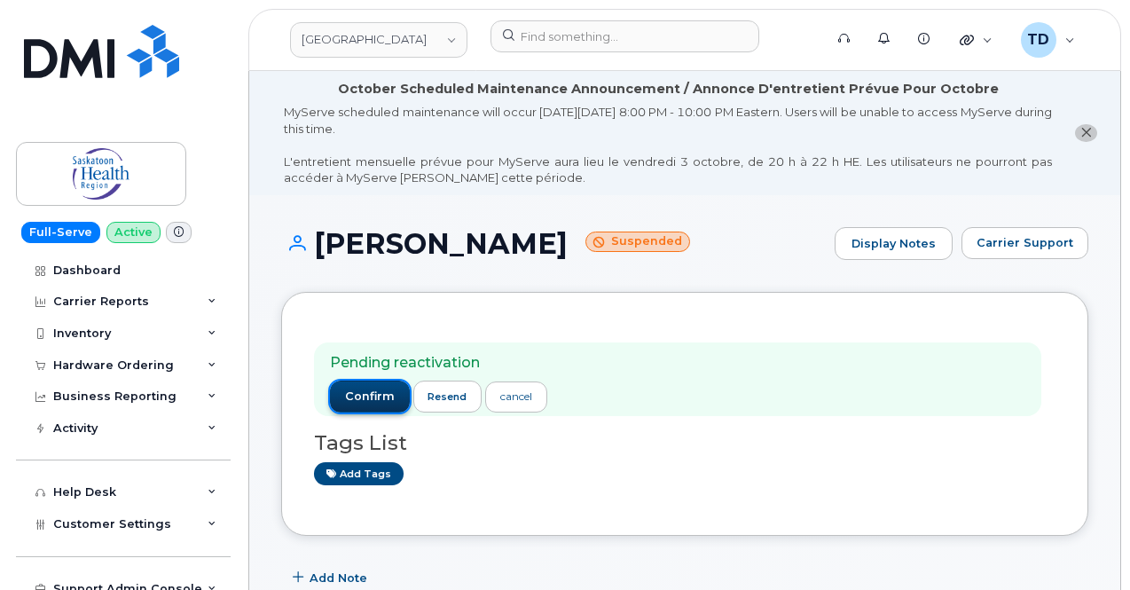
click at [369, 391] on span "confirm" at bounding box center [370, 396] width 50 height 16
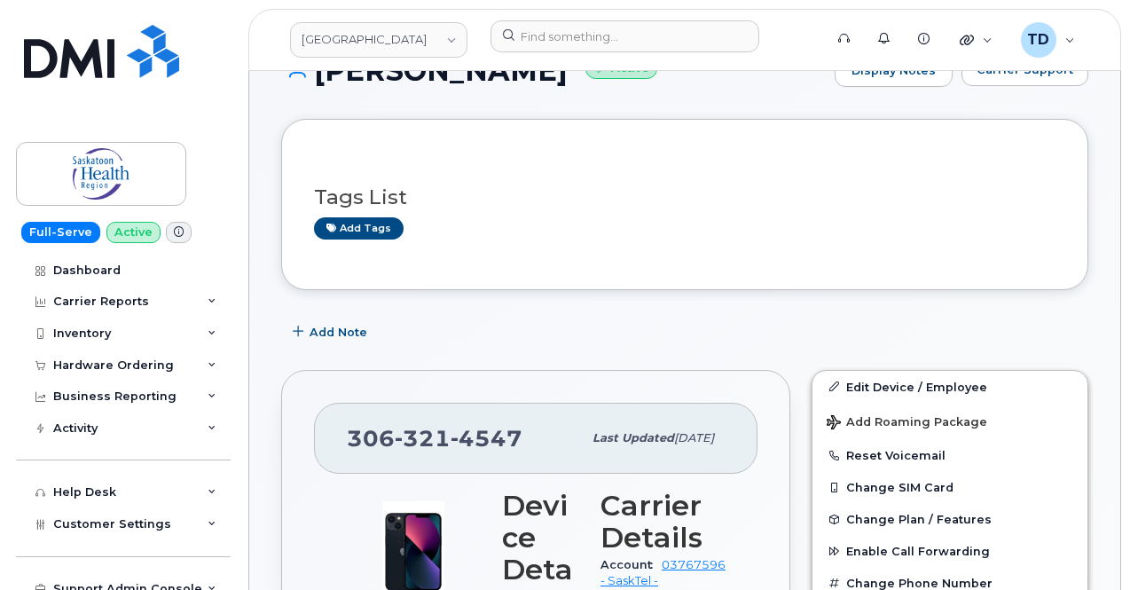
scroll to position [89, 0]
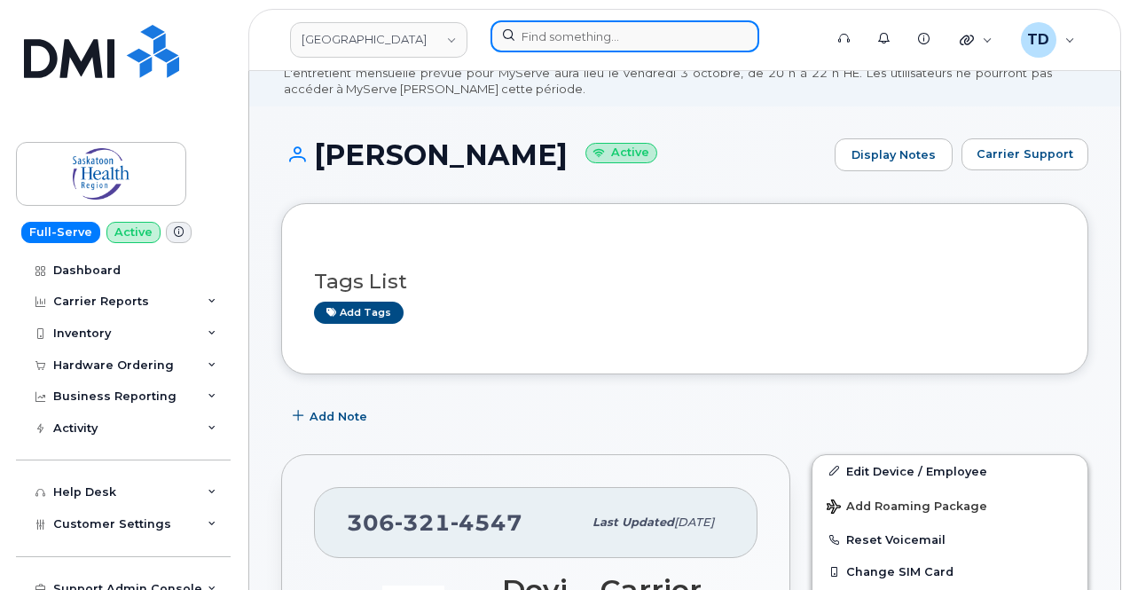
click at [581, 28] on input at bounding box center [624, 36] width 269 height 32
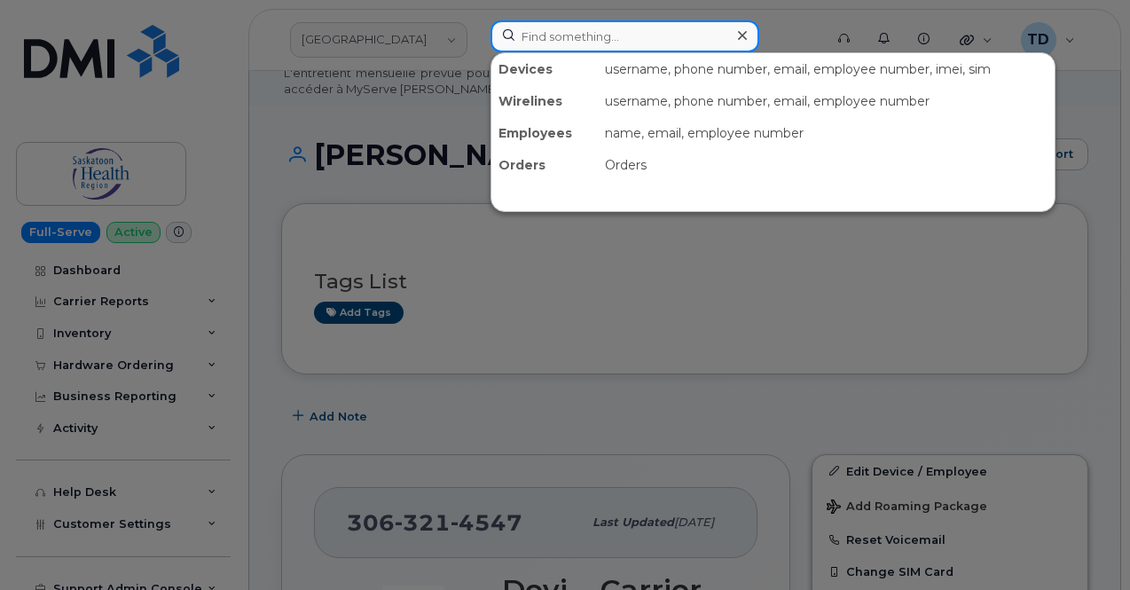
paste input "3063214484"
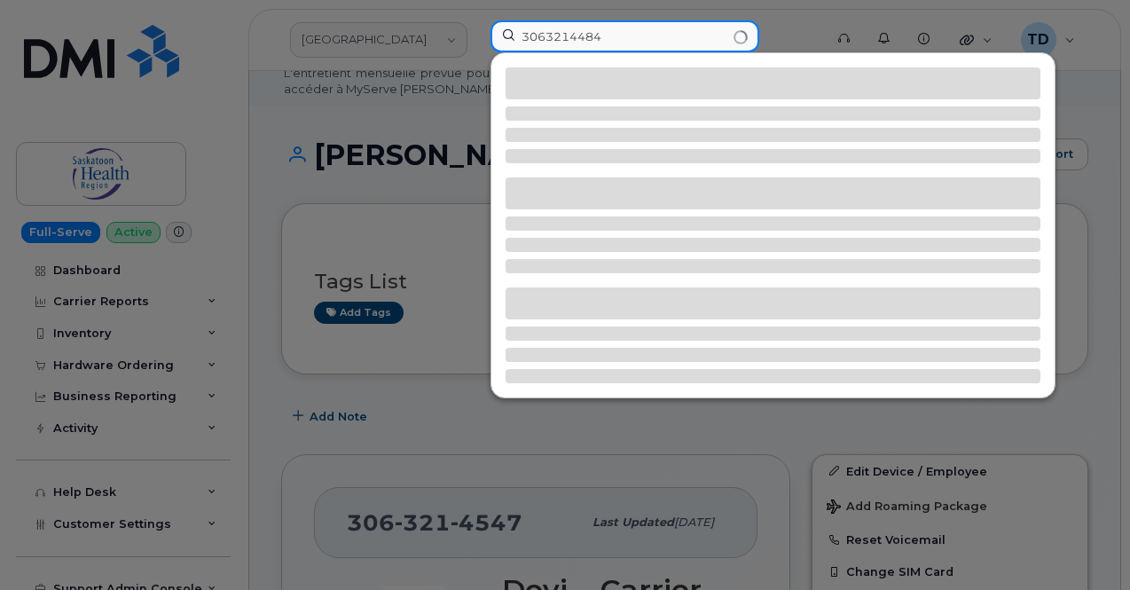
type input "3063214484"
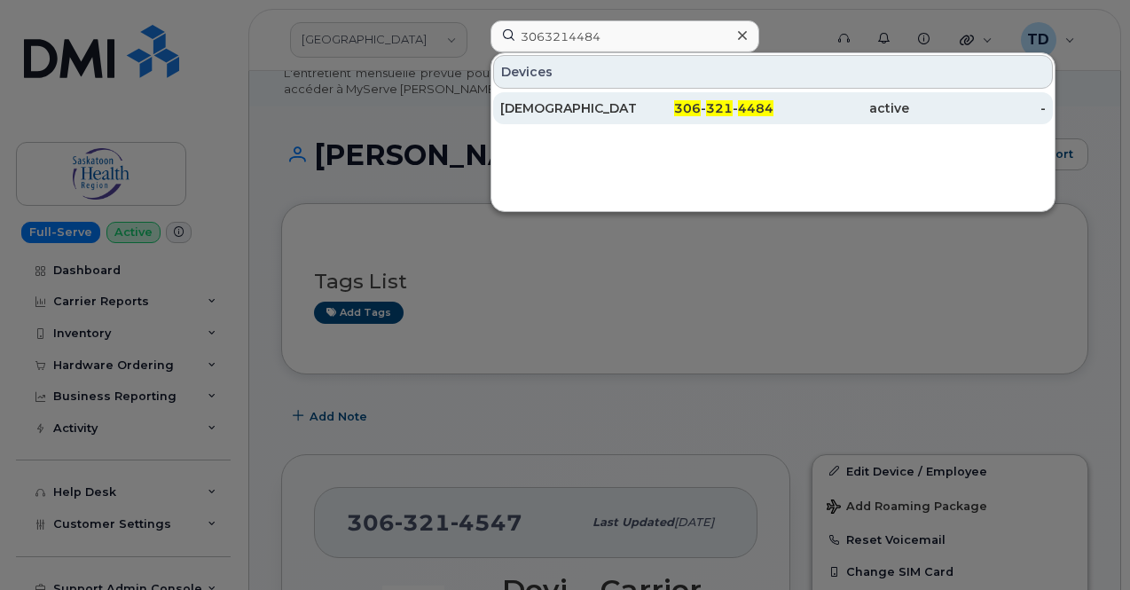
click at [642, 109] on div "306 - 321 - 4484" at bounding box center [705, 108] width 137 height 18
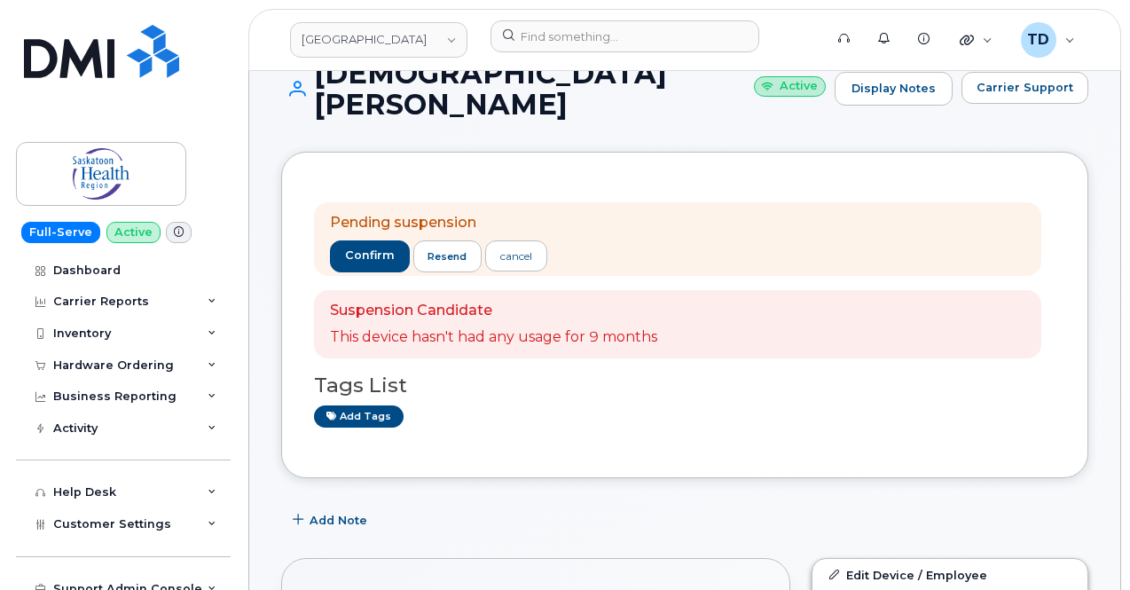
scroll to position [177, 0]
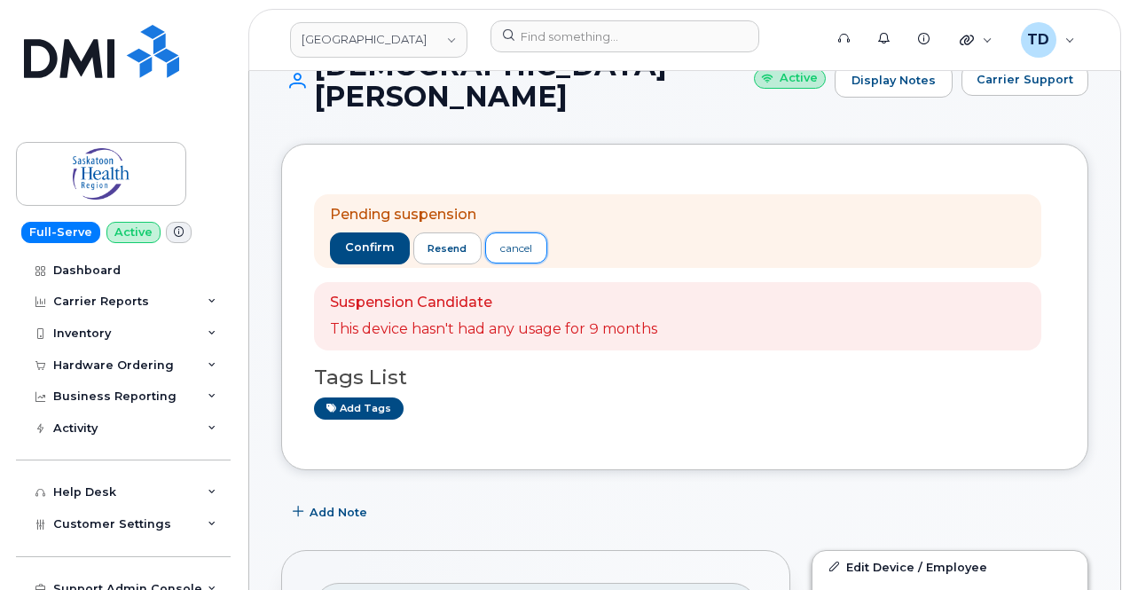
click at [521, 240] on div "cancel" at bounding box center [516, 248] width 32 height 16
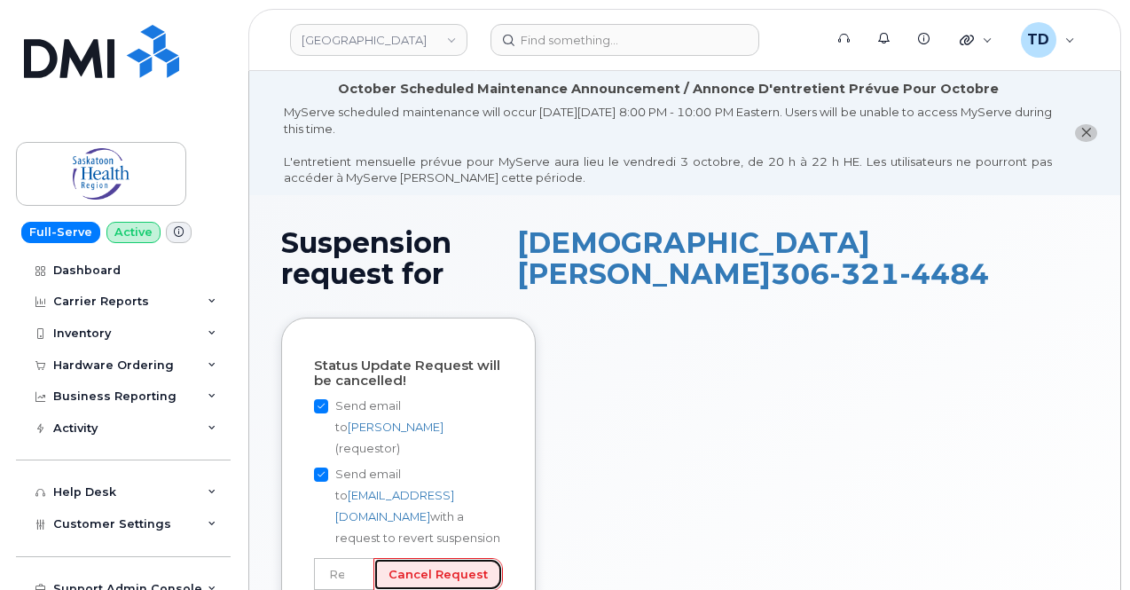
click at [475, 558] on input "Cancel Request" at bounding box center [437, 574] width 129 height 33
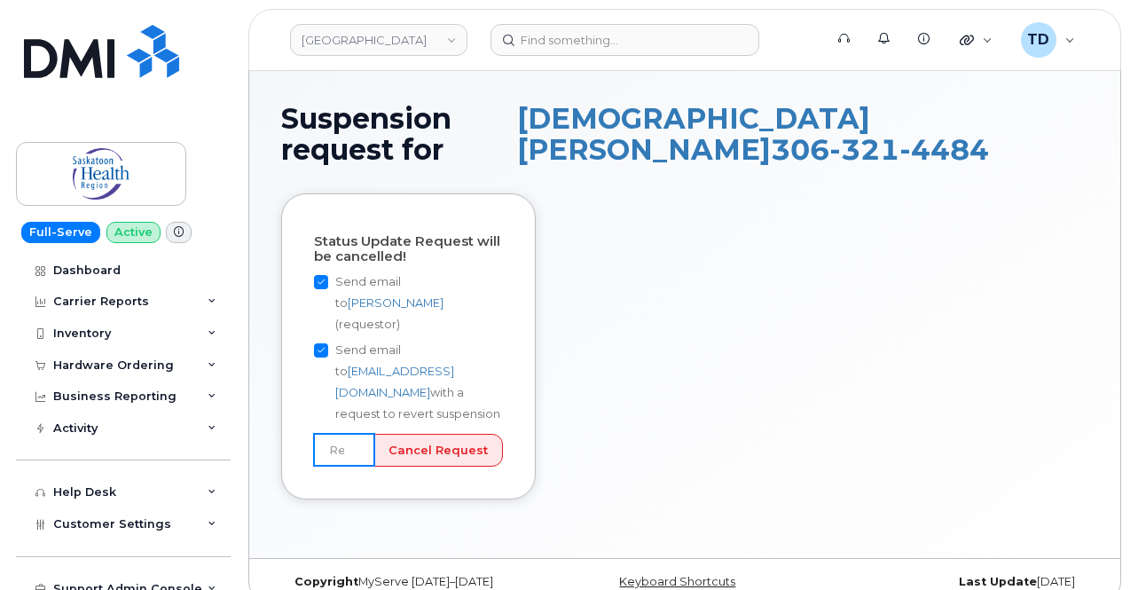
scroll to position [132, 0]
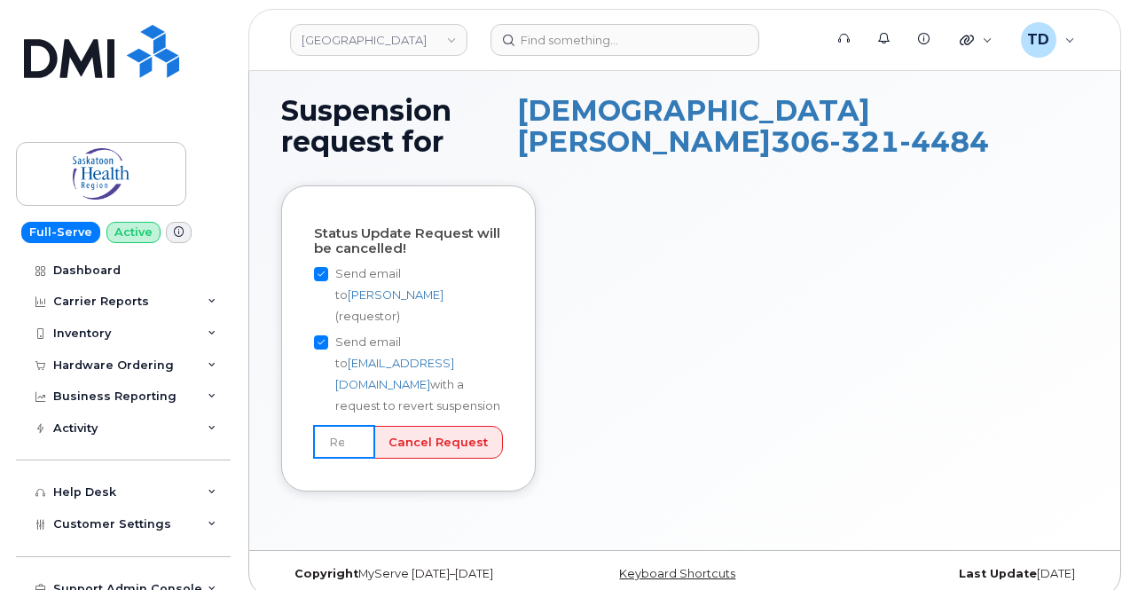
click at [349, 426] on input "text" at bounding box center [344, 442] width 60 height 32
type input "User still using device"
click at [465, 426] on input "Cancel Request" at bounding box center [437, 442] width 129 height 33
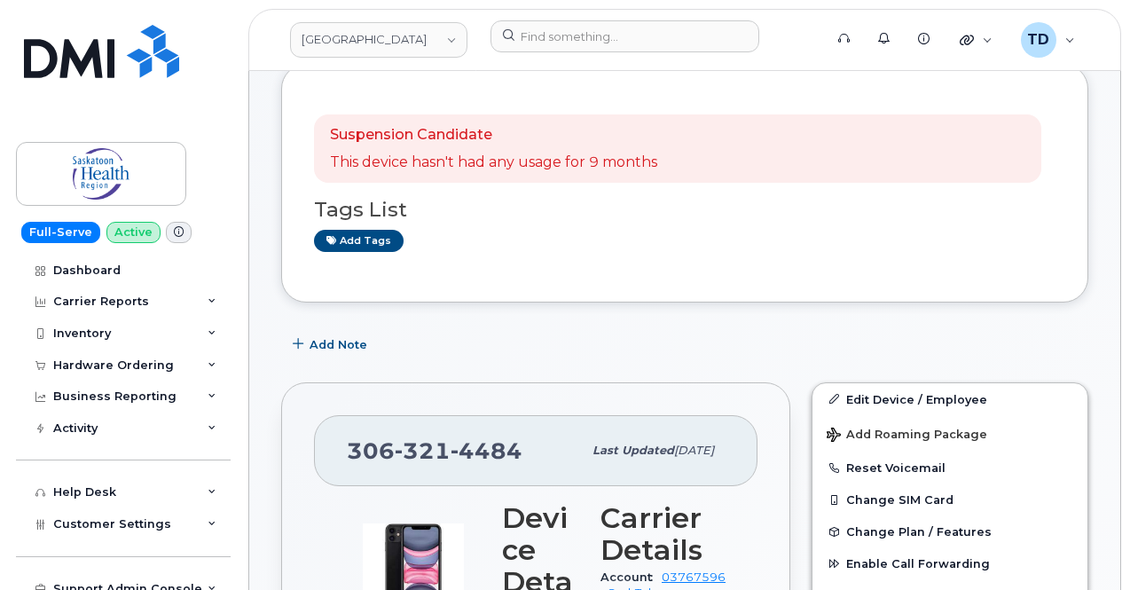
scroll to position [355, 0]
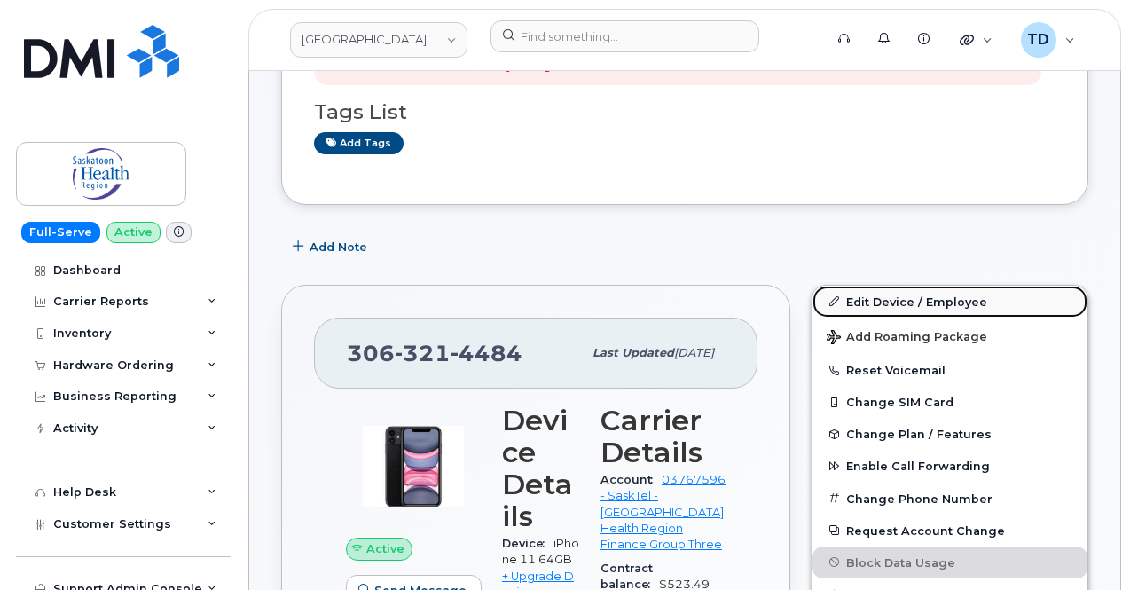
click at [893, 286] on link "Edit Device / Employee" at bounding box center [949, 302] width 275 height 32
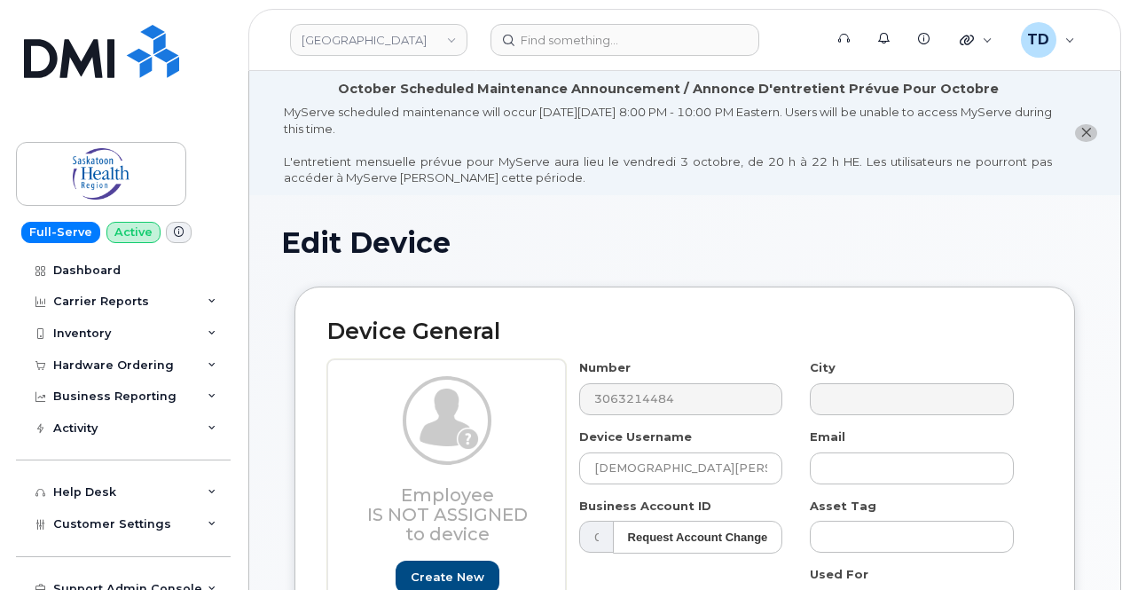
select select "20985"
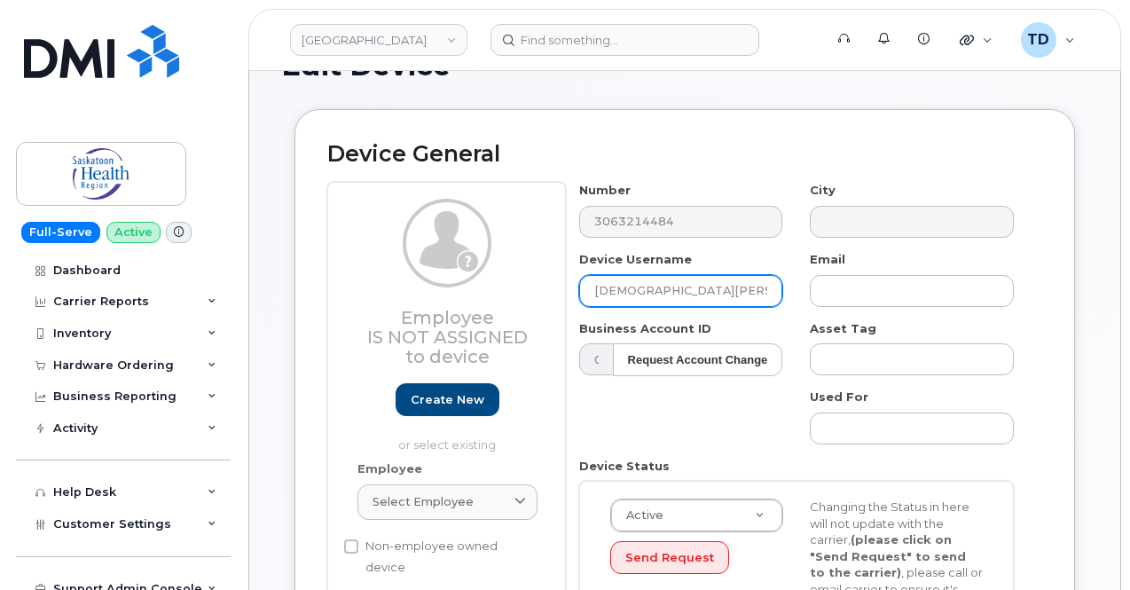
drag, startPoint x: 736, startPoint y: 294, endPoint x: 573, endPoint y: 310, distance: 164.0
click at [568, 319] on div "Number 3063214484 City Device Username [PERSON_NAME] Email Business Account ID …" at bounding box center [797, 446] width 462 height 529
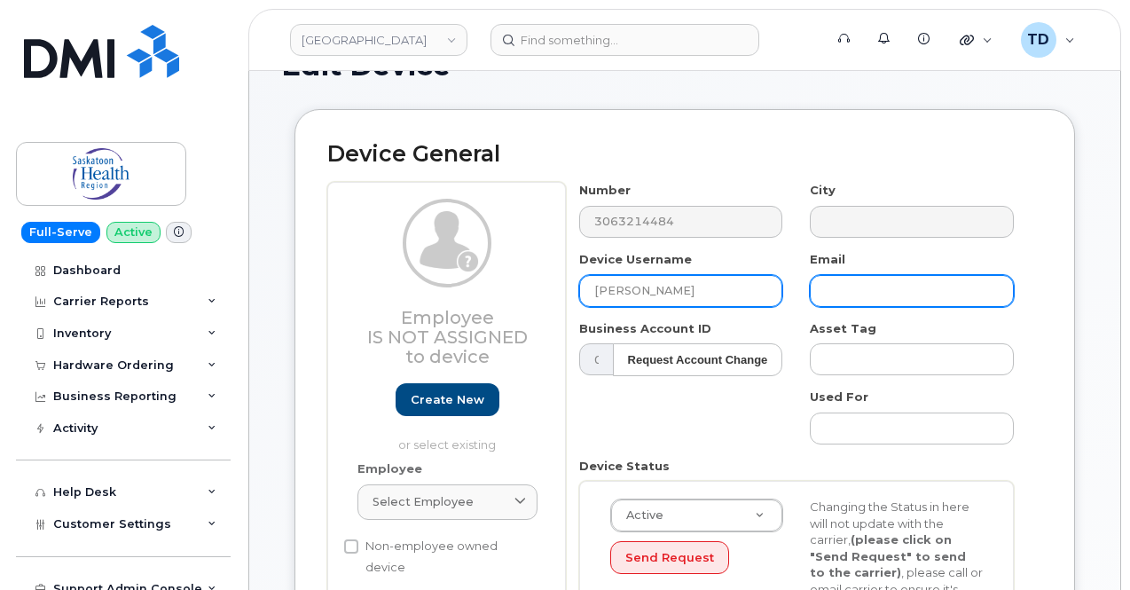
type input "[PERSON_NAME]"
click at [865, 301] on input "text" at bounding box center [912, 291] width 204 height 32
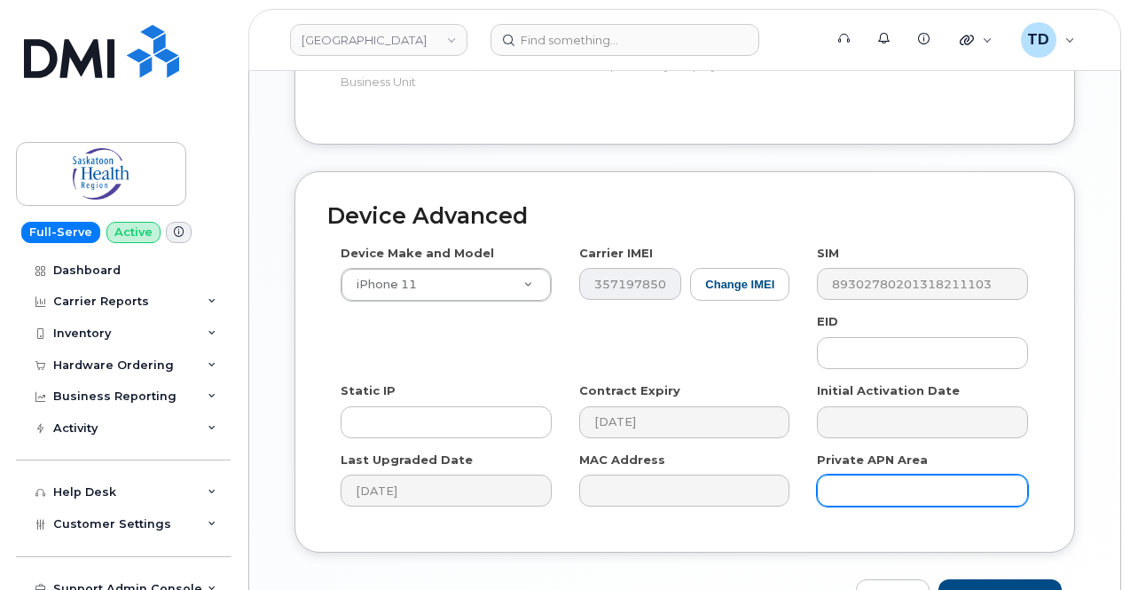
scroll to position [1187, 0]
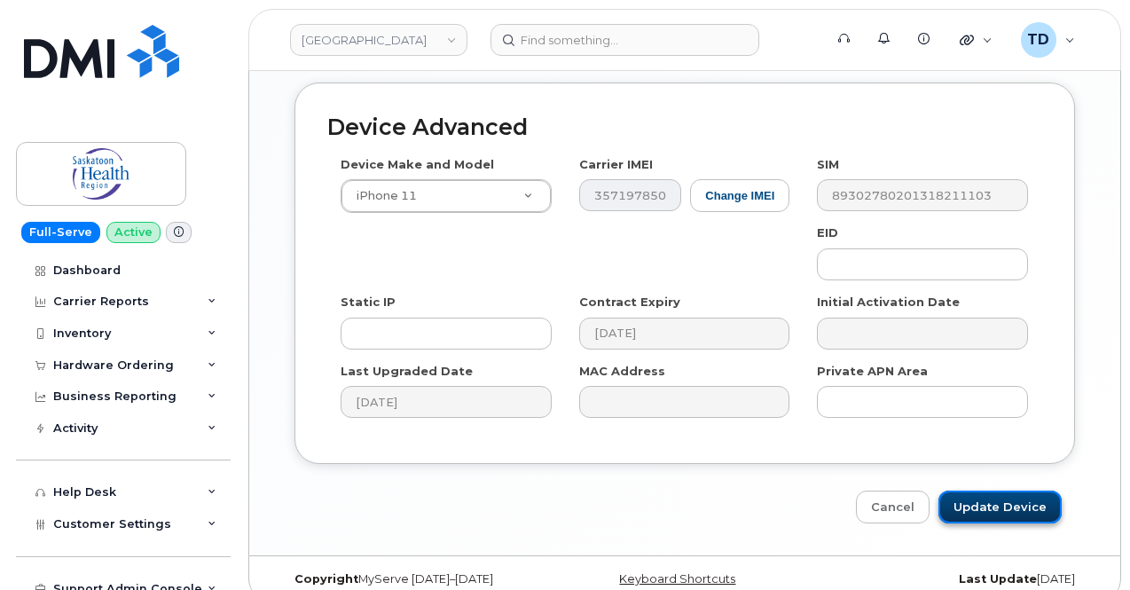
click at [1022, 490] on input "Update Device" at bounding box center [999, 506] width 123 height 33
type input "Saving..."
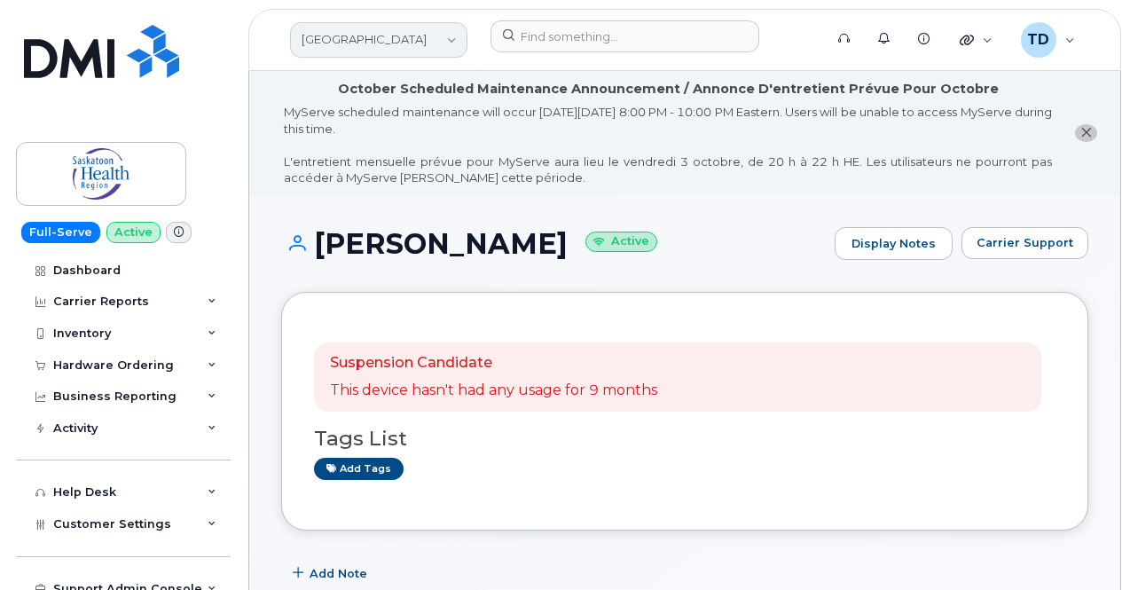
click at [386, 35] on link "[GEOGRAPHIC_DATA]" at bounding box center [378, 39] width 177 height 35
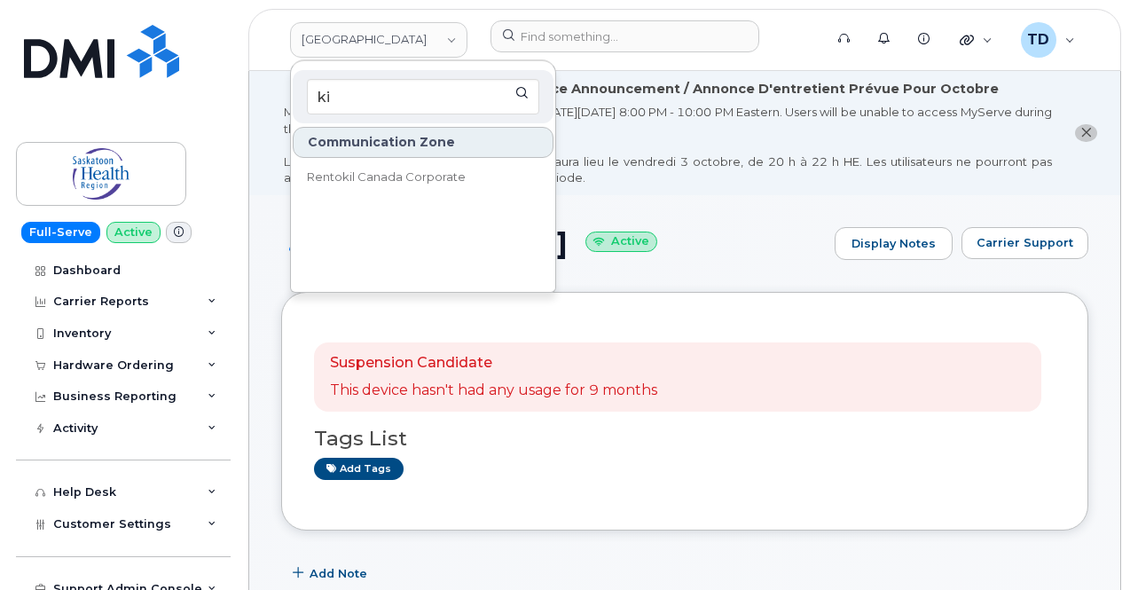
type input "ki"
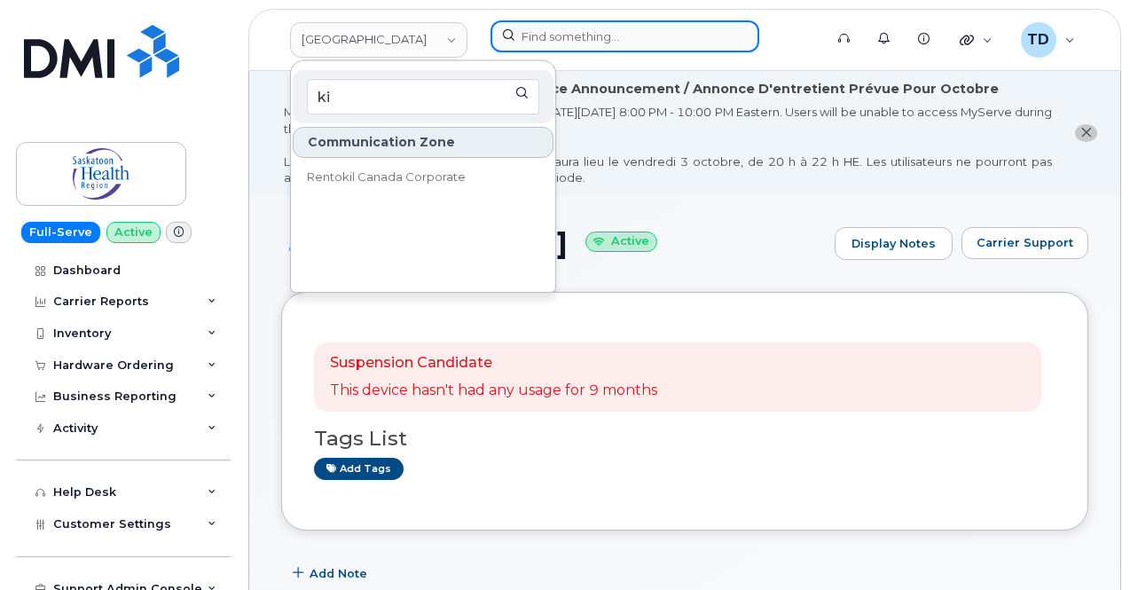
click at [529, 33] on input at bounding box center [624, 36] width 269 height 32
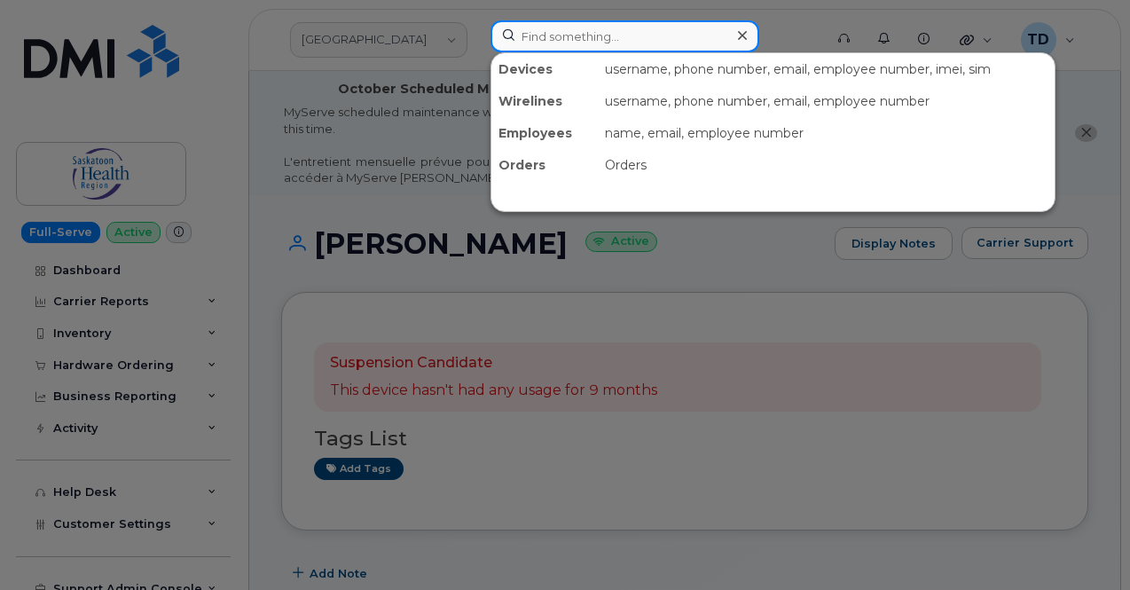
paste input "[PERSON_NAME]"
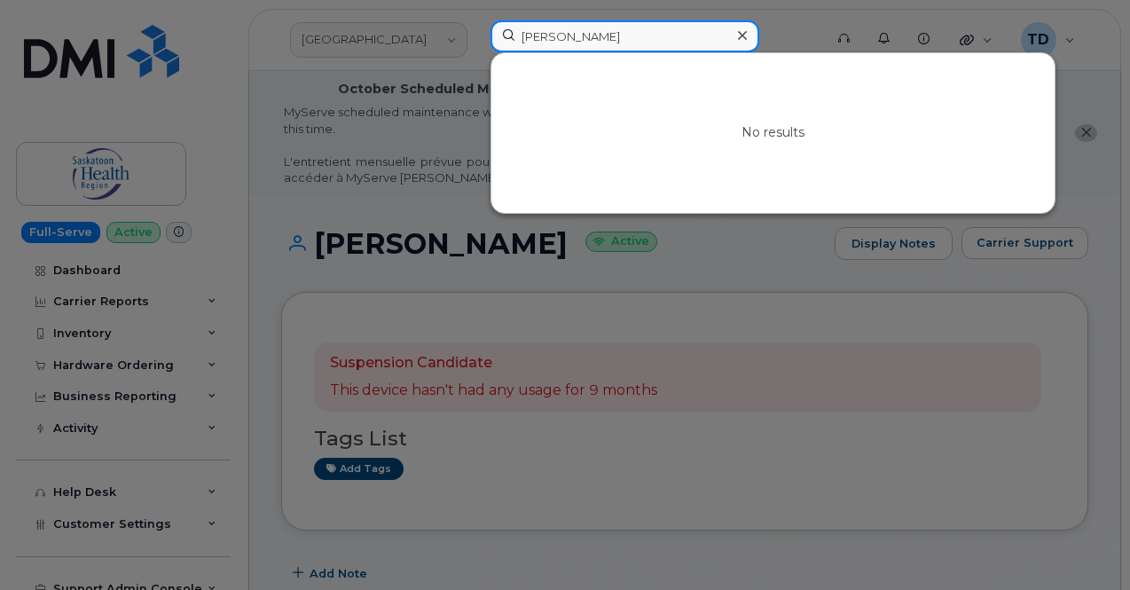
drag, startPoint x: 566, startPoint y: 38, endPoint x: 434, endPoint y: 46, distance: 132.4
click at [476, 45] on div "[PERSON_NAME] No results" at bounding box center [650, 39] width 349 height 39
paste input "[PERSON_NAME]"
type input "[PERSON_NAME]"
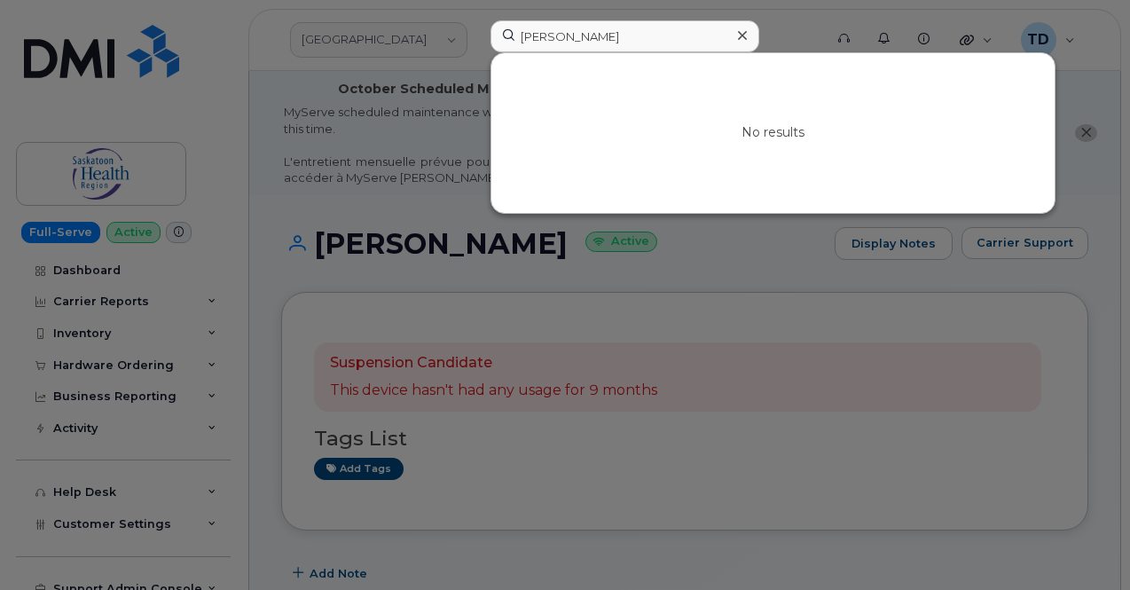
click at [408, 75] on div at bounding box center [565, 295] width 1130 height 590
